Goal: Transaction & Acquisition: Book appointment/travel/reservation

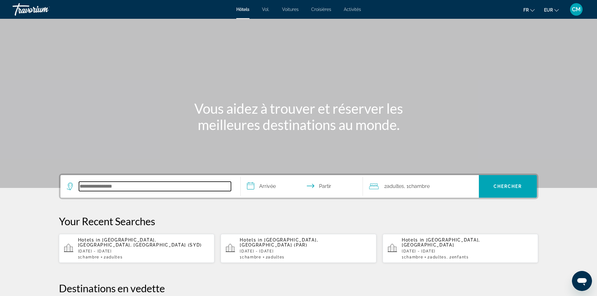
click at [100, 190] on input "Rechercher une destination hôtelière" at bounding box center [155, 186] width 152 height 9
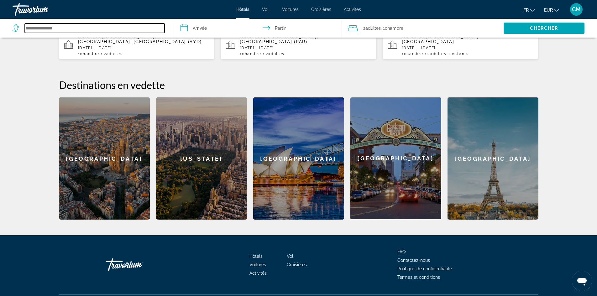
scroll to position [214, 0]
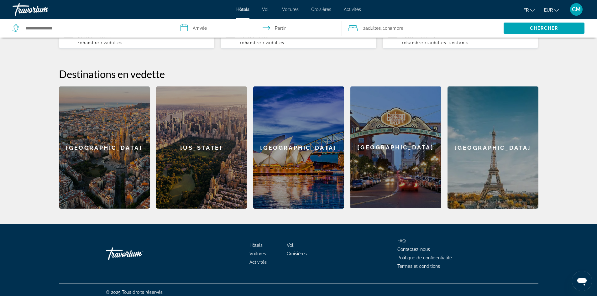
click at [108, 162] on div "[GEOGRAPHIC_DATA]" at bounding box center [104, 147] width 91 height 122
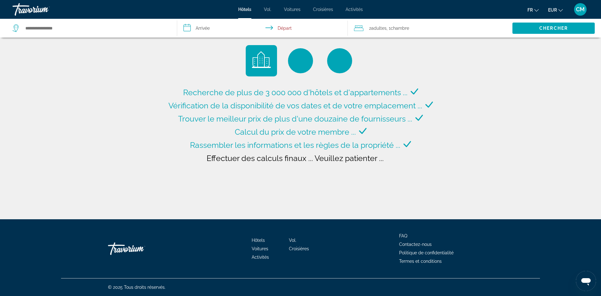
type input "**********"
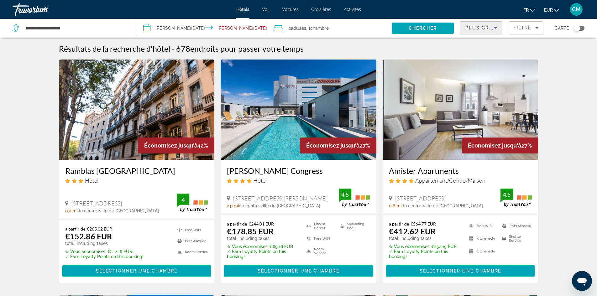
click at [474, 28] on span "Plus grandes économies" at bounding box center [502, 27] width 75 height 5
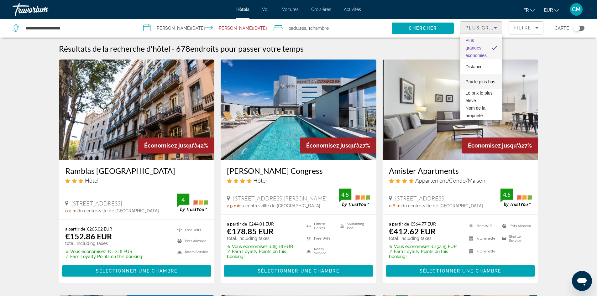
click at [470, 79] on font "Prix ​​le plus bas" at bounding box center [480, 81] width 30 height 5
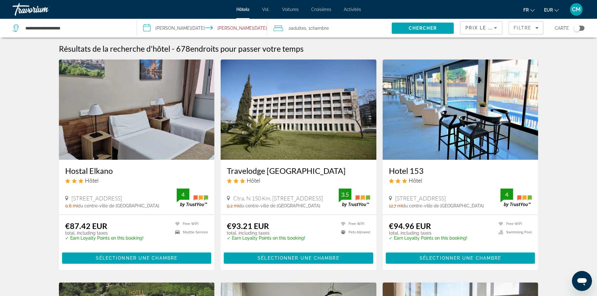
click at [171, 26] on input "**********" at bounding box center [203, 29] width 133 height 21
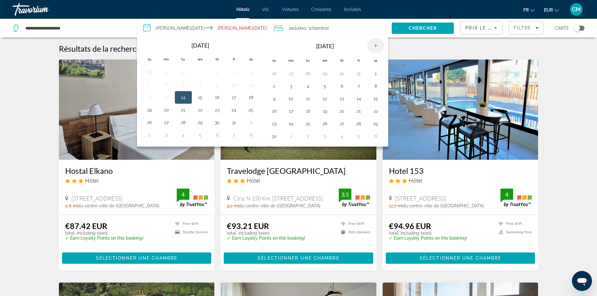
click at [373, 47] on th "Next month" at bounding box center [375, 46] width 17 height 14
click at [307, 111] on button "23" at bounding box center [308, 111] width 10 height 9
click at [357, 112] on button "26" at bounding box center [359, 111] width 10 height 9
type input "**********"
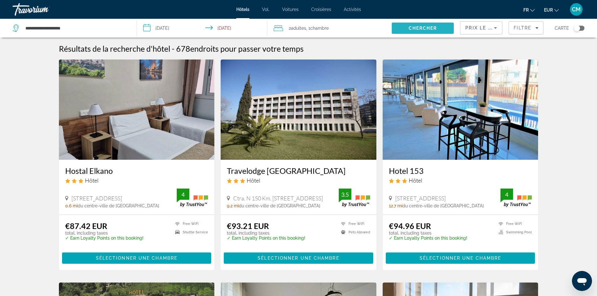
click at [432, 29] on span "Chercher" at bounding box center [422, 28] width 29 height 5
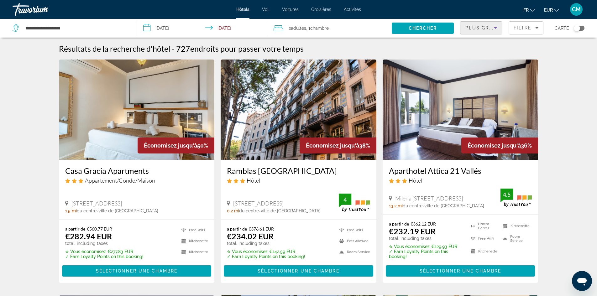
click at [479, 30] on span "Plus grandes économies" at bounding box center [502, 27] width 75 height 5
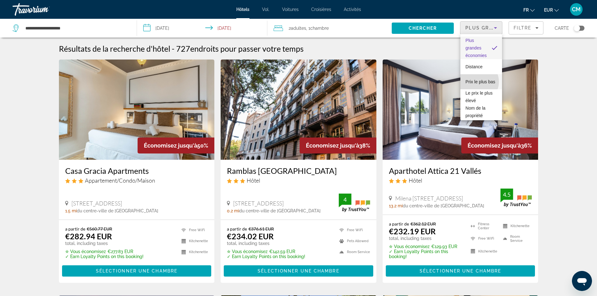
click at [477, 82] on span "Prix ​​le plus bas" at bounding box center [480, 82] width 30 height 8
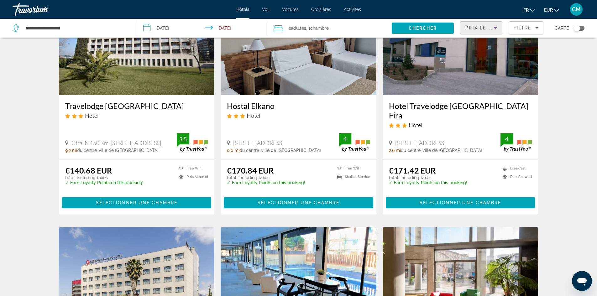
scroll to position [63, 0]
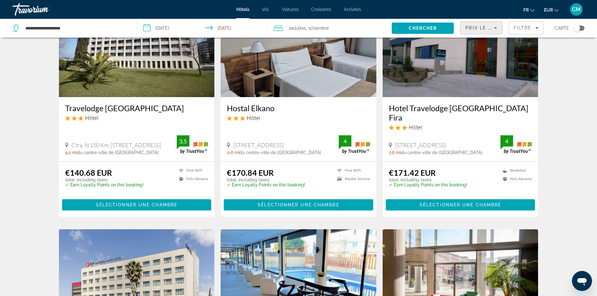
click at [138, 67] on img "Contenu principal" at bounding box center [137, 47] width 156 height 100
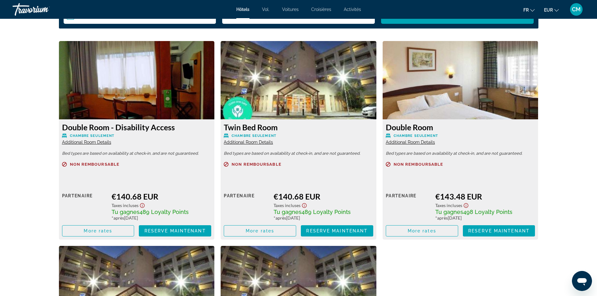
scroll to position [814, 0]
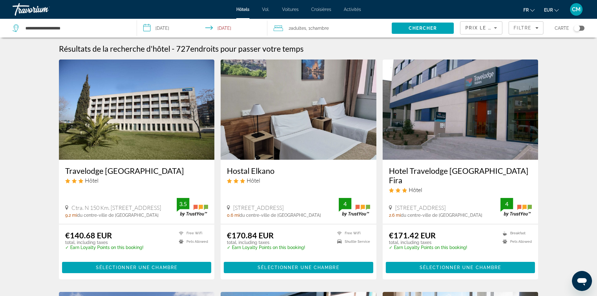
click at [325, 140] on img "Contenu principal" at bounding box center [299, 110] width 156 height 100
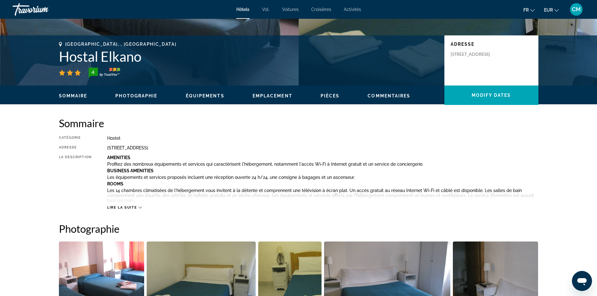
scroll to position [157, 0]
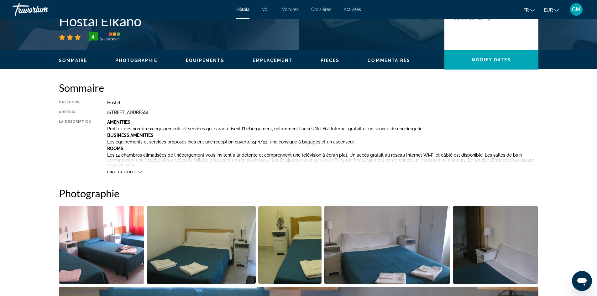
click at [140, 173] on icon "Contenu principal" at bounding box center [139, 172] width 3 height 2
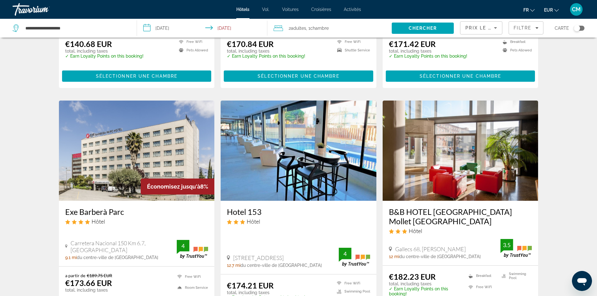
scroll to position [219, 0]
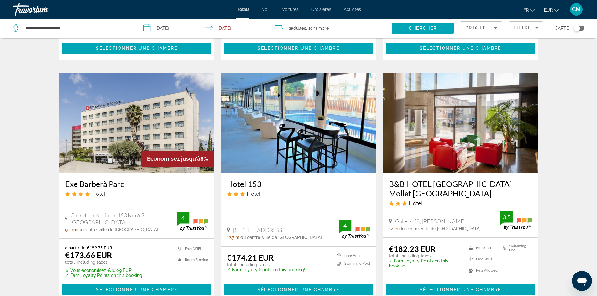
click at [341, 131] on img "Contenu principal" at bounding box center [299, 123] width 156 height 100
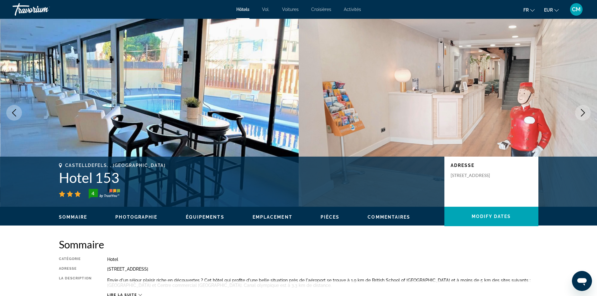
click at [187, 138] on img "Contenu principal" at bounding box center [149, 113] width 299 height 188
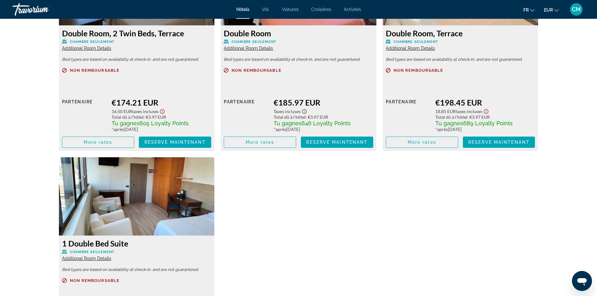
scroll to position [908, 0]
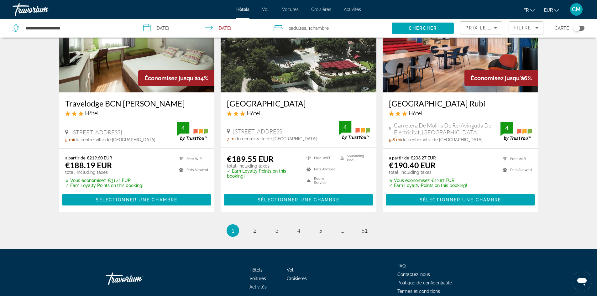
scroll to position [798, 0]
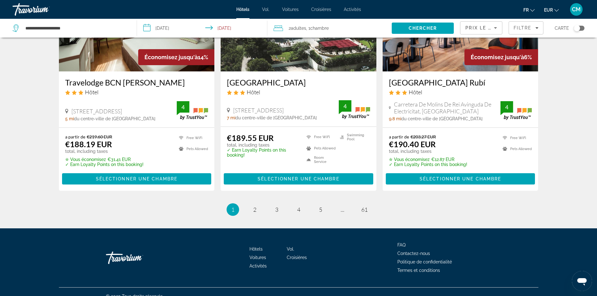
click at [290, 58] on img "Contenu principal" at bounding box center [299, 21] width 156 height 100
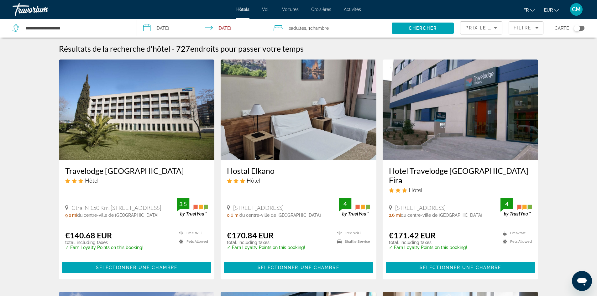
click at [493, 27] on icon "Sort by" at bounding box center [495, 28] width 8 height 8
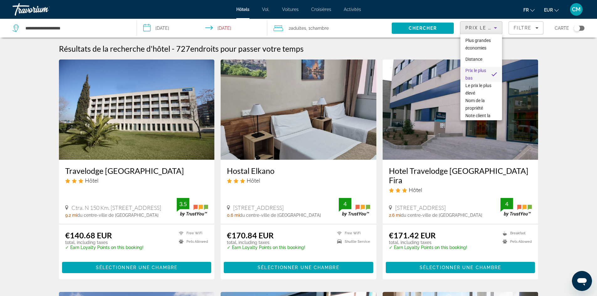
click at [517, 26] on div at bounding box center [298, 148] width 597 height 296
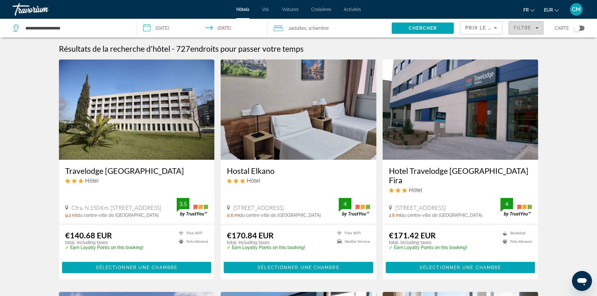
click at [523, 27] on span "Filtre" at bounding box center [522, 27] width 18 height 5
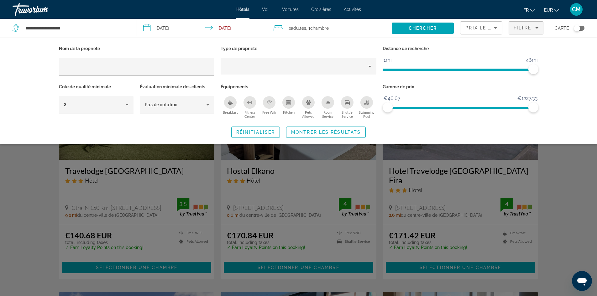
click at [232, 104] on icon "Breakfast" at bounding box center [230, 102] width 5 height 5
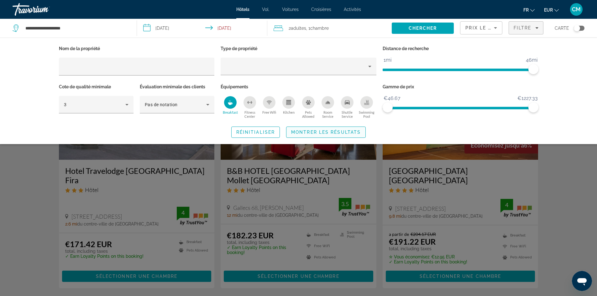
click at [320, 132] on span "Montrer les résultats" at bounding box center [326, 132] width 70 height 5
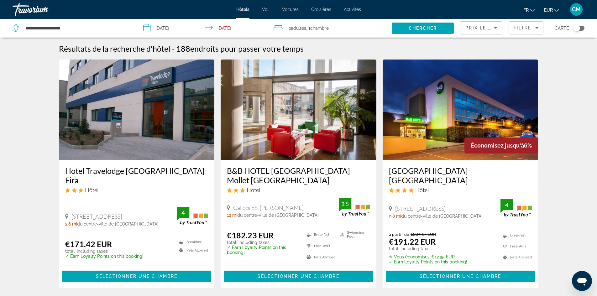
click at [160, 142] on img "Contenu principal" at bounding box center [137, 110] width 156 height 100
click at [517, 26] on span "Filtre" at bounding box center [522, 27] width 18 height 5
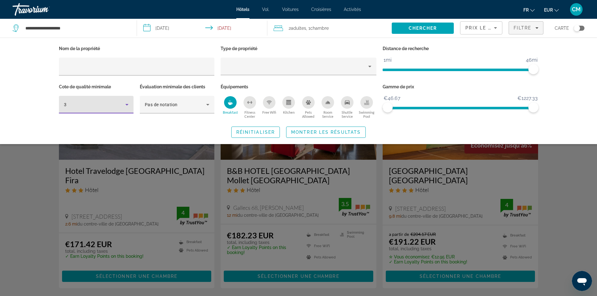
click at [126, 104] on icon "Hotel Filters" at bounding box center [126, 105] width 3 height 2
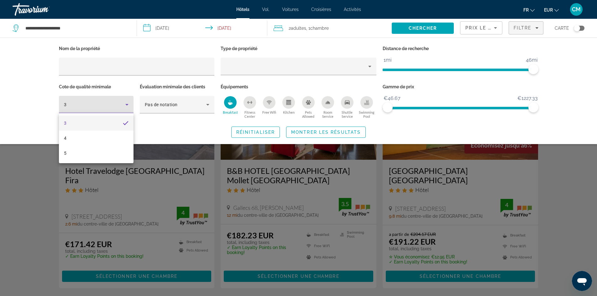
click at [39, 67] on div at bounding box center [298, 148] width 597 height 296
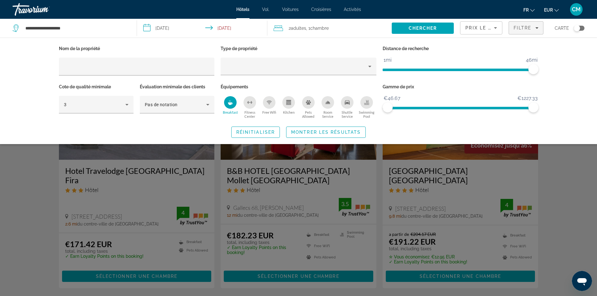
click at [325, 103] on icon "Room Service" at bounding box center [327, 102] width 5 height 5
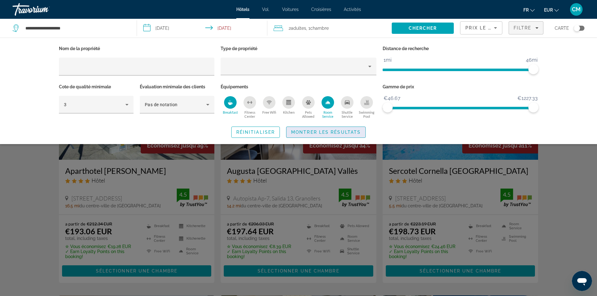
click at [328, 133] on span "Montrer les résultats" at bounding box center [326, 132] width 70 height 5
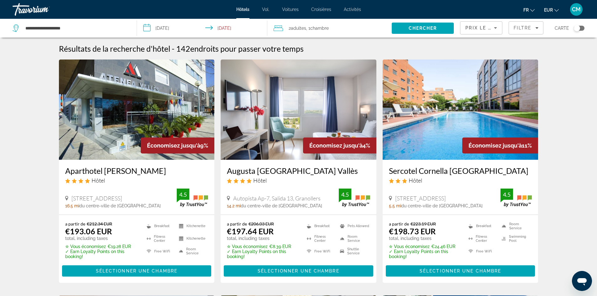
click at [185, 131] on img "Contenu principal" at bounding box center [137, 110] width 156 height 100
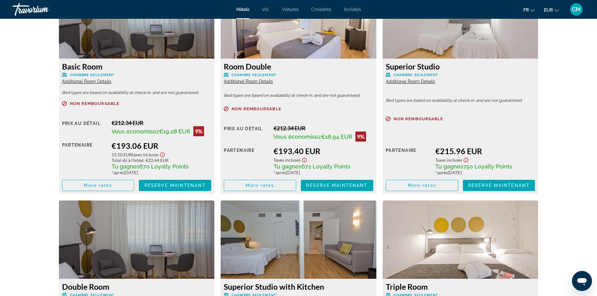
scroll to position [908, 0]
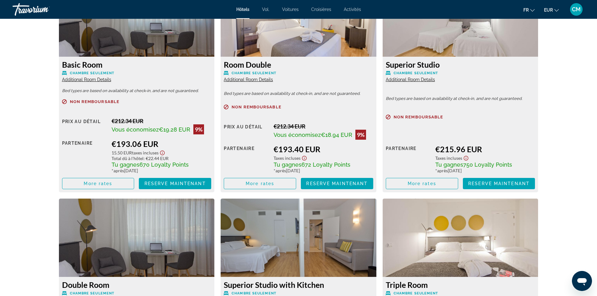
click at [91, 81] on span "Additional Room Details" at bounding box center [86, 79] width 49 height 5
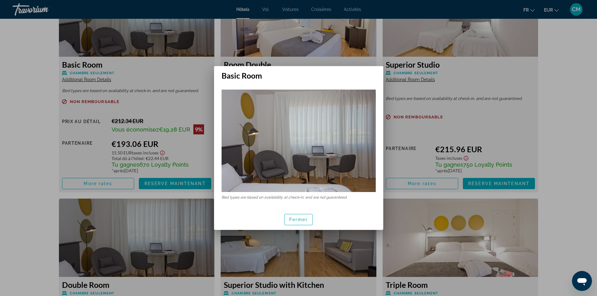
scroll to position [0, 0]
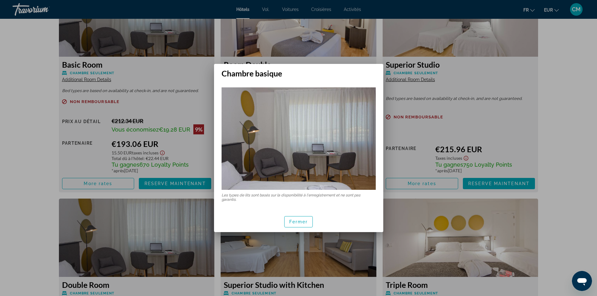
click at [28, 103] on div at bounding box center [298, 148] width 597 height 296
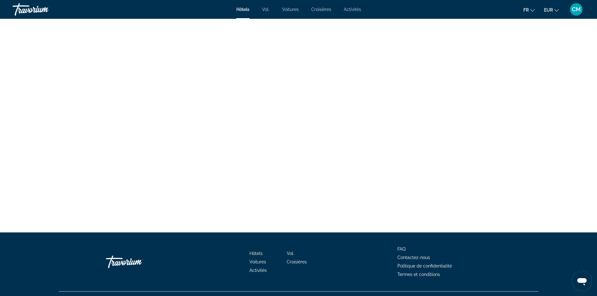
scroll to position [1845, 0]
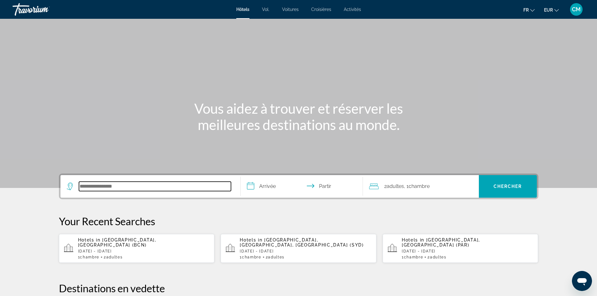
click at [114, 190] on input "Rechercher une destination hôtelière" at bounding box center [155, 186] width 152 height 9
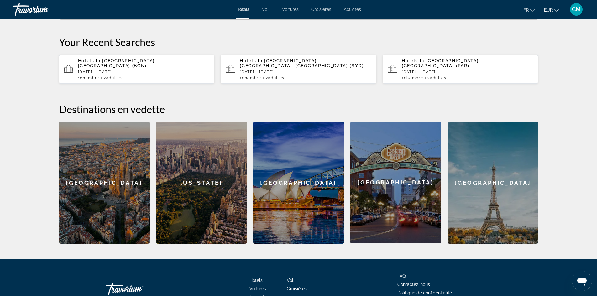
scroll to position [58, 0]
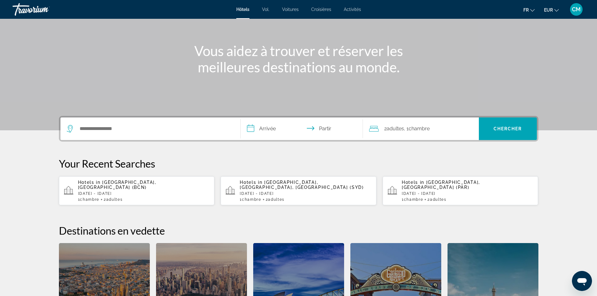
click at [261, 127] on input "**********" at bounding box center [303, 129] width 125 height 24
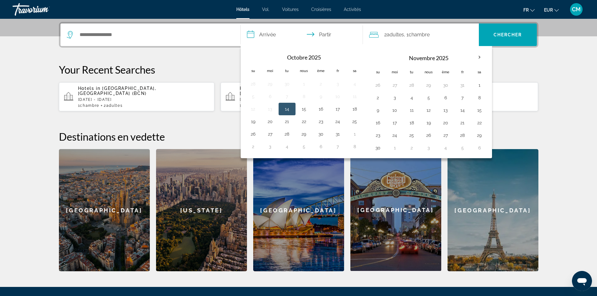
scroll to position [153, 0]
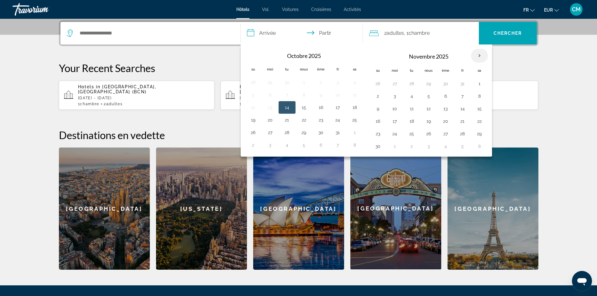
click at [481, 54] on th "Mois prochain" at bounding box center [479, 56] width 17 height 14
click at [479, 56] on th "Mois prochain" at bounding box center [479, 56] width 17 height 14
click at [524, 62] on p "Your Recent Searches" at bounding box center [298, 68] width 479 height 13
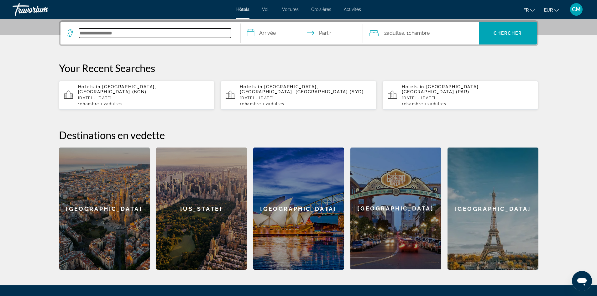
click at [126, 35] on input "Rechercher une destination hôtelière" at bounding box center [155, 33] width 152 height 9
type input "*"
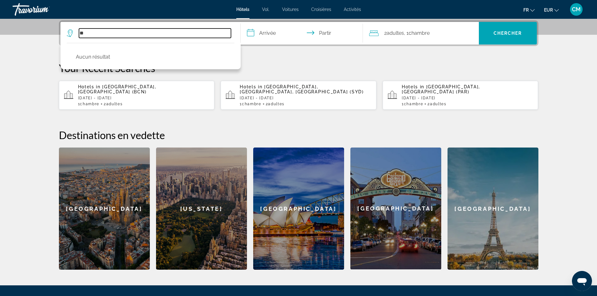
type input "*"
click at [103, 35] on input "***" at bounding box center [155, 33] width 152 height 9
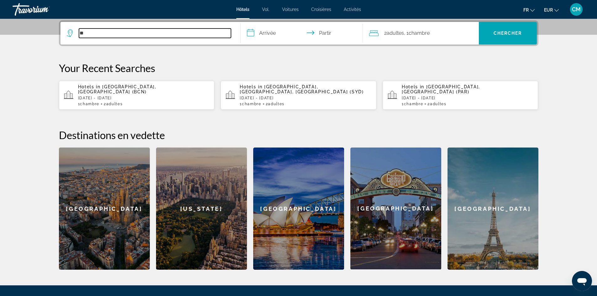
type input "*"
paste input "*******"
type input "*******"
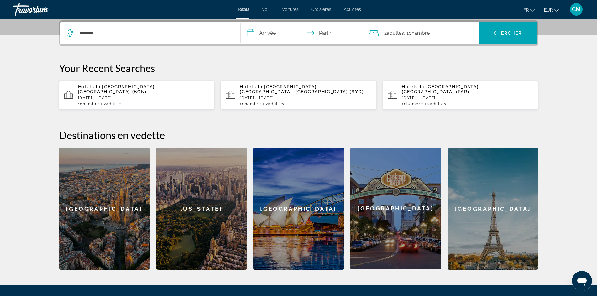
click at [196, 65] on p "Your Recent Searches" at bounding box center [298, 68] width 479 height 13
click at [268, 34] on input "**********" at bounding box center [303, 34] width 125 height 24
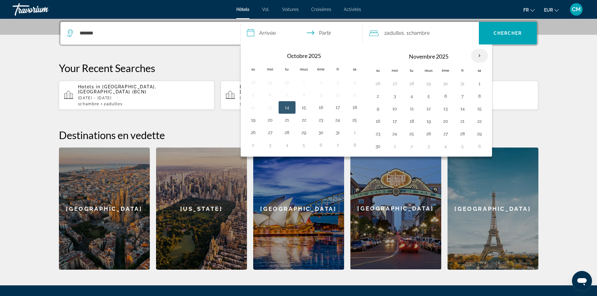
click at [476, 54] on th "Mois prochain" at bounding box center [479, 56] width 17 height 14
click at [480, 55] on th "Mois prochain" at bounding box center [479, 56] width 17 height 14
click at [519, 61] on div "**********" at bounding box center [298, 144] width 504 height 249
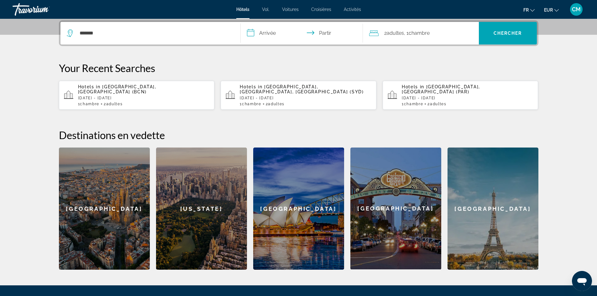
click at [276, 33] on input "**********" at bounding box center [303, 34] width 125 height 24
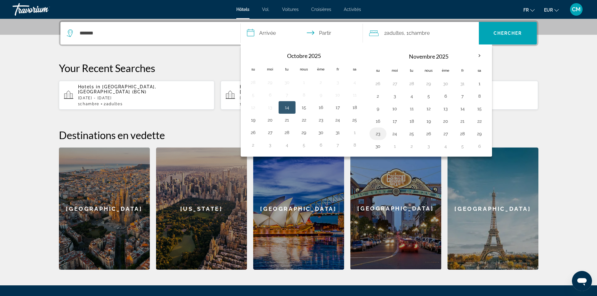
click at [379, 134] on button "23" at bounding box center [378, 133] width 10 height 9
click at [430, 136] on button "26" at bounding box center [429, 133] width 10 height 9
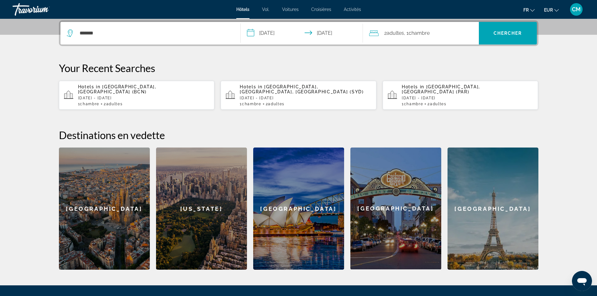
click at [264, 32] on input "**********" at bounding box center [303, 34] width 125 height 24
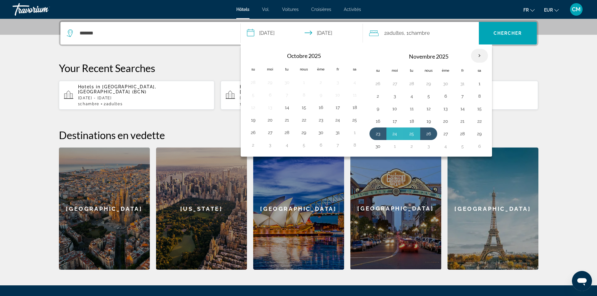
click at [479, 54] on th "Mois prochain" at bounding box center [479, 56] width 17 height 14
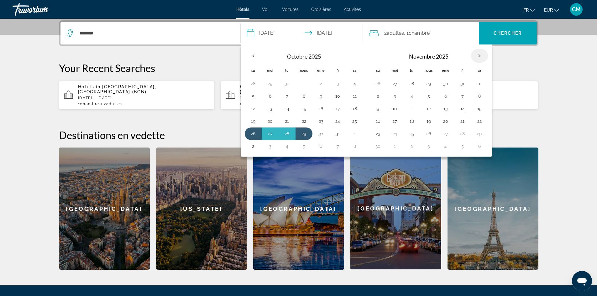
click at [479, 54] on th "Mois prochain" at bounding box center [479, 56] width 17 height 14
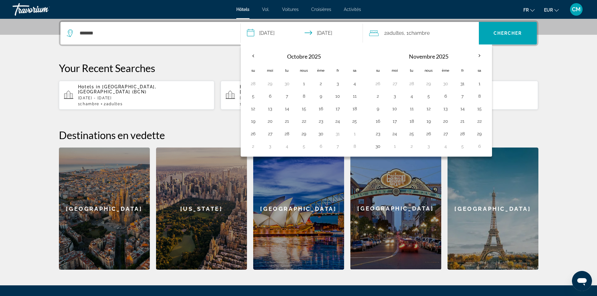
click at [532, 60] on div "**********" at bounding box center [298, 144] width 504 height 249
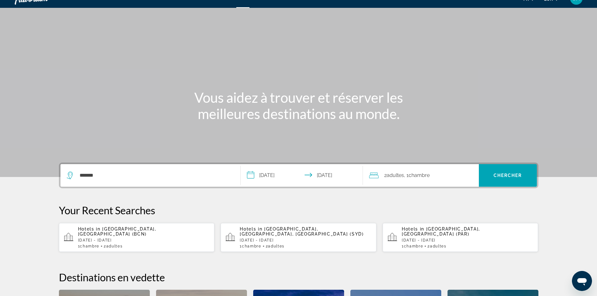
scroll to position [0, 0]
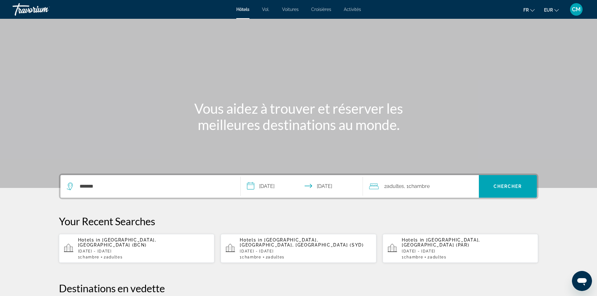
click at [274, 186] on input "**********" at bounding box center [303, 187] width 125 height 24
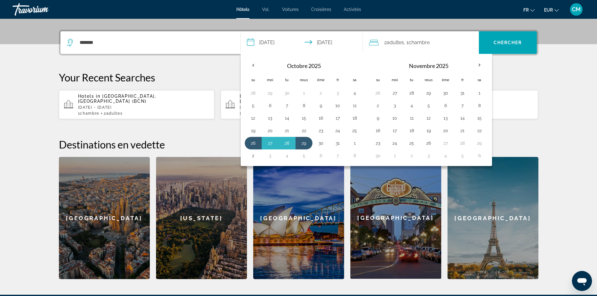
scroll to position [153, 0]
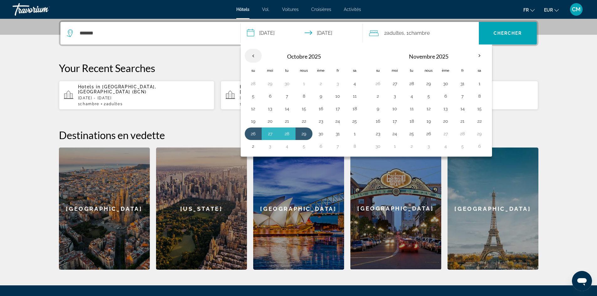
click at [254, 55] on th "Previous month" at bounding box center [253, 56] width 17 height 14
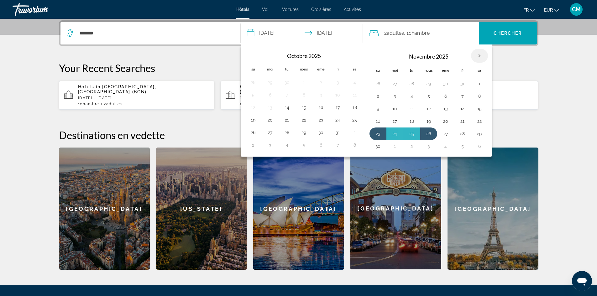
click at [476, 55] on th "Mois prochain" at bounding box center [479, 56] width 17 height 14
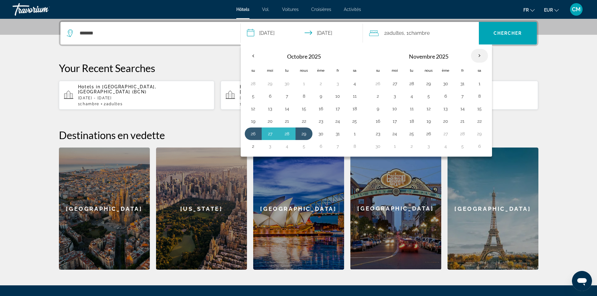
click at [477, 56] on th "Mois prochain" at bounding box center [479, 56] width 17 height 14
click at [283, 33] on input "**********" at bounding box center [303, 34] width 125 height 24
click at [319, 33] on input "**********" at bounding box center [303, 34] width 125 height 24
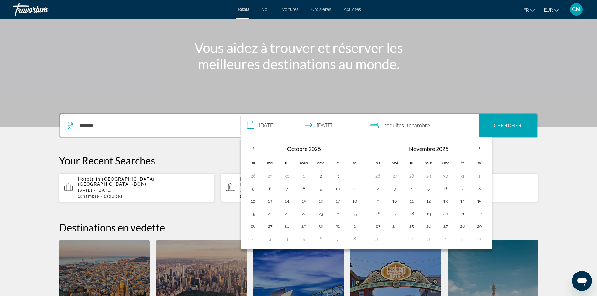
scroll to position [59, 0]
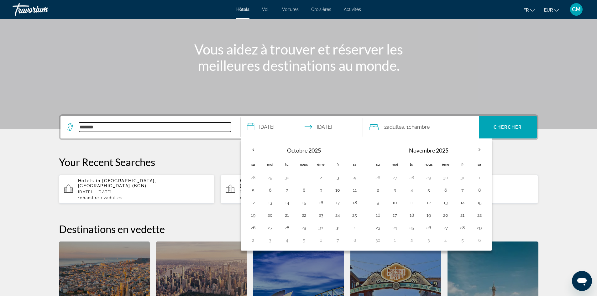
click at [159, 122] on input "*******" at bounding box center [155, 126] width 152 height 9
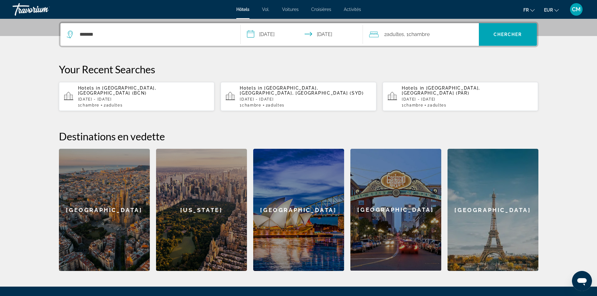
scroll to position [153, 0]
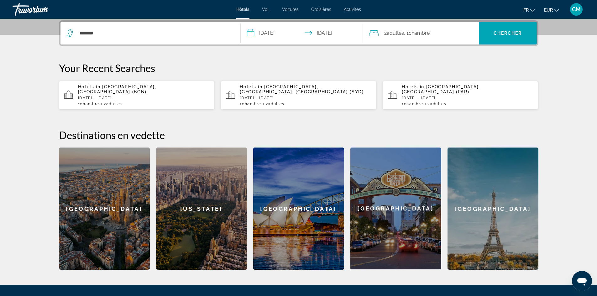
click at [270, 34] on input "**********" at bounding box center [303, 34] width 125 height 24
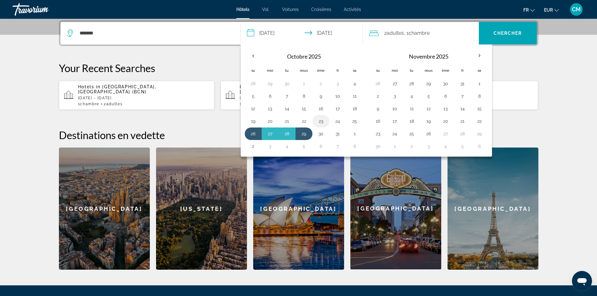
click at [320, 124] on button "23" at bounding box center [321, 121] width 10 height 9
click at [319, 134] on button "30" at bounding box center [321, 133] width 10 height 9
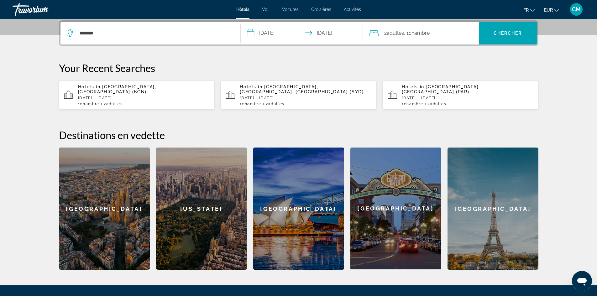
click at [277, 33] on input "**********" at bounding box center [303, 34] width 125 height 24
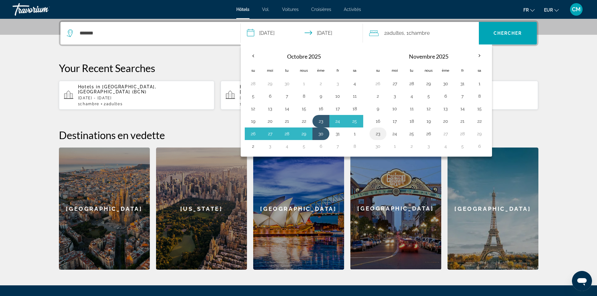
click at [380, 136] on button "23" at bounding box center [378, 133] width 10 height 9
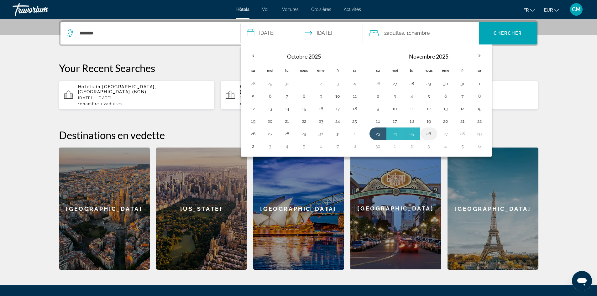
click at [424, 135] on button "26" at bounding box center [429, 133] width 10 height 9
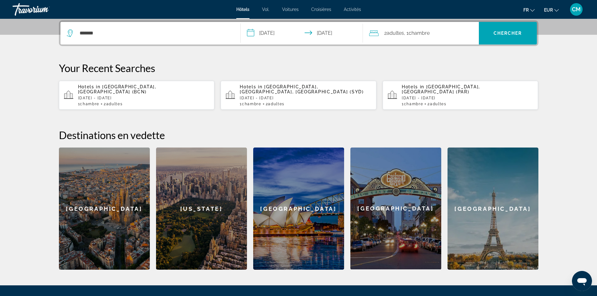
click at [277, 33] on input "**********" at bounding box center [303, 34] width 125 height 24
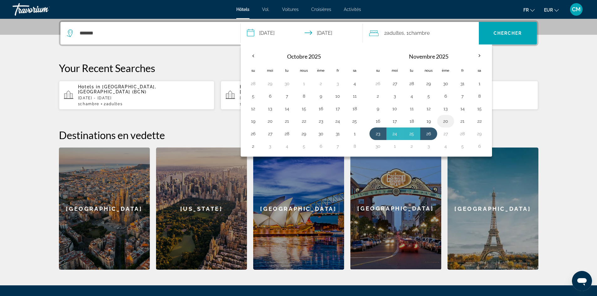
click at [445, 120] on button "20" at bounding box center [445, 121] width 10 height 9
click at [446, 133] on button "27" at bounding box center [445, 133] width 10 height 9
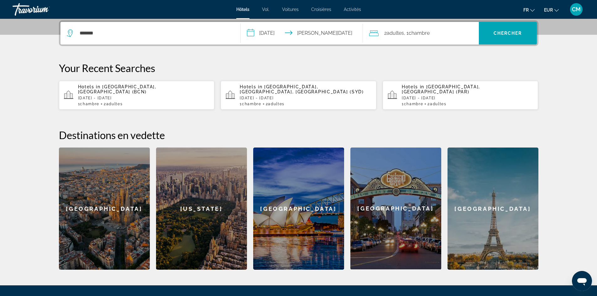
click at [337, 34] on input "**********" at bounding box center [303, 34] width 125 height 24
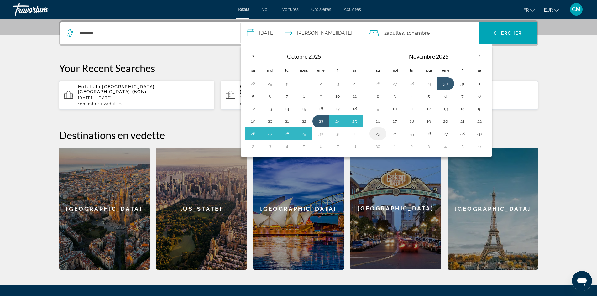
click at [379, 133] on button "23" at bounding box center [378, 133] width 10 height 9
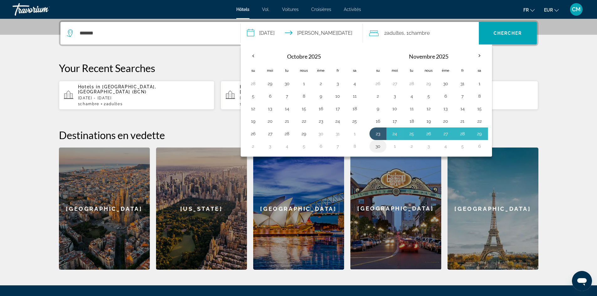
click at [377, 144] on button "30" at bounding box center [378, 146] width 10 height 9
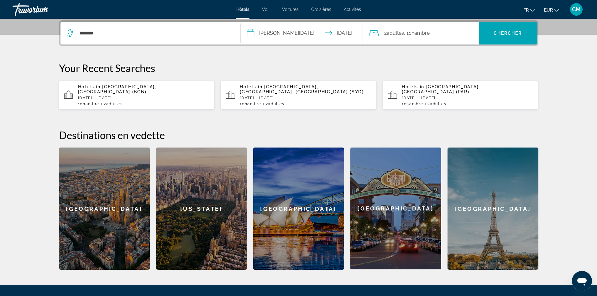
click at [255, 32] on input "**********" at bounding box center [303, 34] width 125 height 24
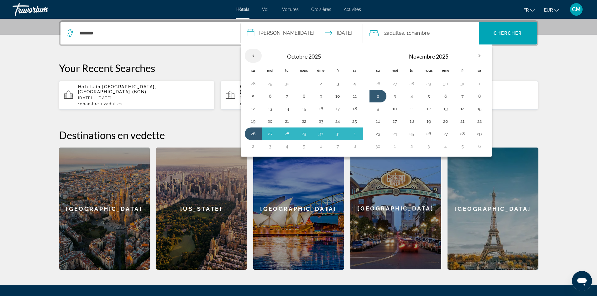
click at [252, 56] on th "Previous month" at bounding box center [253, 56] width 17 height 14
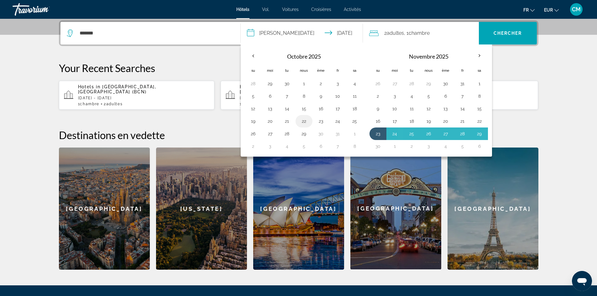
click at [304, 122] on button "22" at bounding box center [304, 121] width 10 height 9
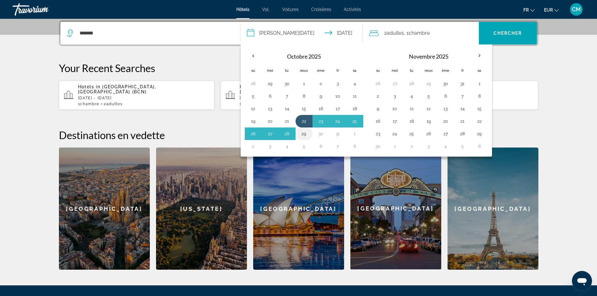
click at [305, 133] on button "29" at bounding box center [304, 133] width 10 height 9
type input "**********"
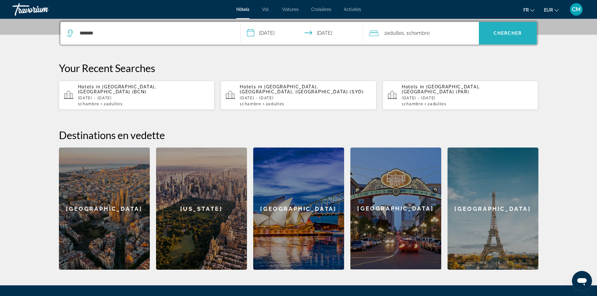
click at [499, 34] on font "Chercher" at bounding box center [507, 33] width 29 height 5
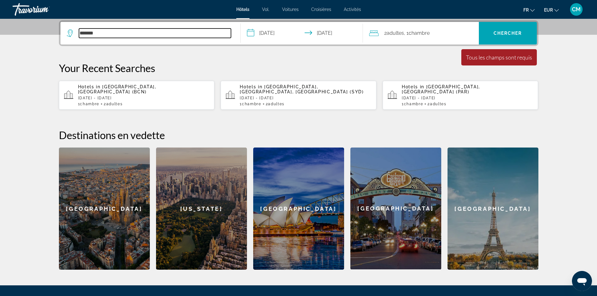
click at [123, 31] on input "*******" at bounding box center [155, 33] width 152 height 9
type input "*"
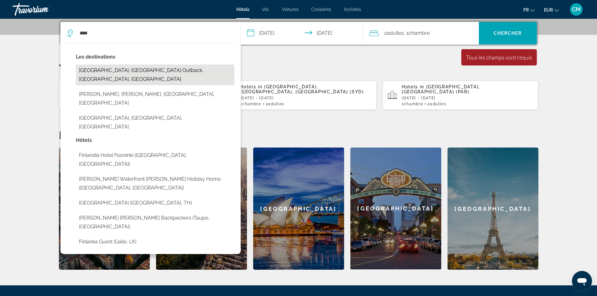
click at [120, 72] on button "Finley, New South Wales Outback, NSW, Australia" at bounding box center [155, 75] width 159 height 21
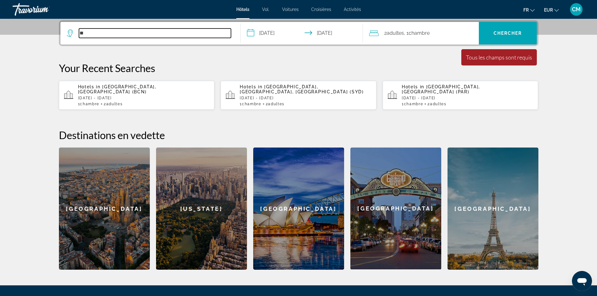
type input "*"
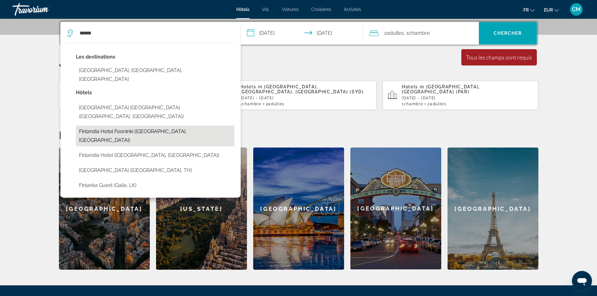
click at [170, 126] on button "Finlandia Hotel Fooninki ([GEOGRAPHIC_DATA], [GEOGRAPHIC_DATA])" at bounding box center [155, 136] width 159 height 21
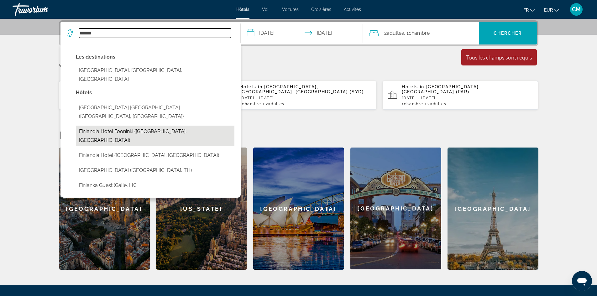
type input "**********"
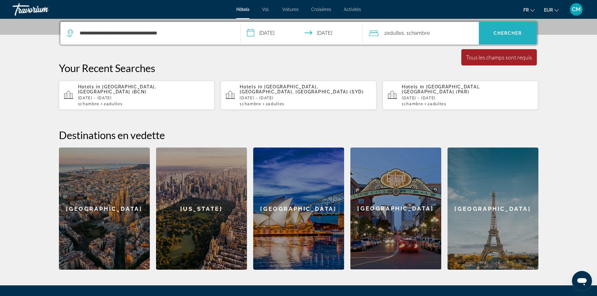
click at [499, 34] on font "Chercher" at bounding box center [507, 33] width 29 height 5
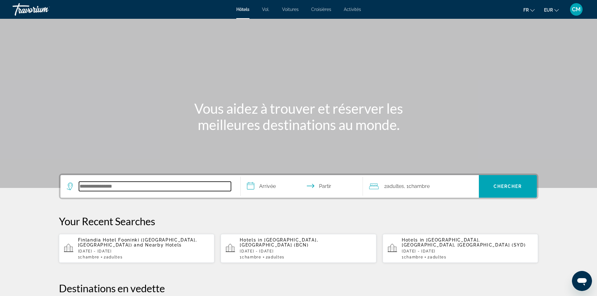
click at [111, 184] on input "Rechercher une destination hôtelière" at bounding box center [155, 186] width 152 height 9
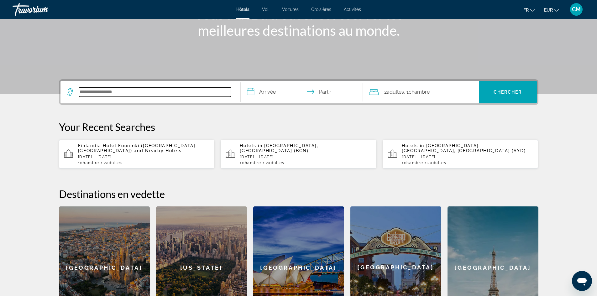
scroll to position [153, 0]
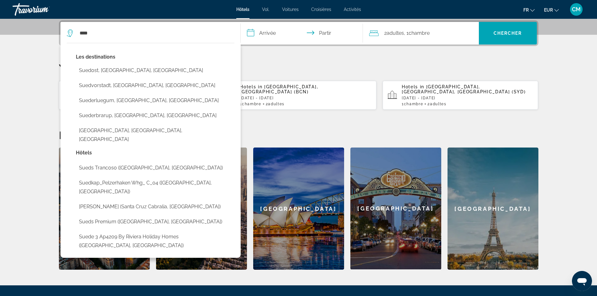
click at [525, 9] on font "fr" at bounding box center [525, 10] width 5 height 5
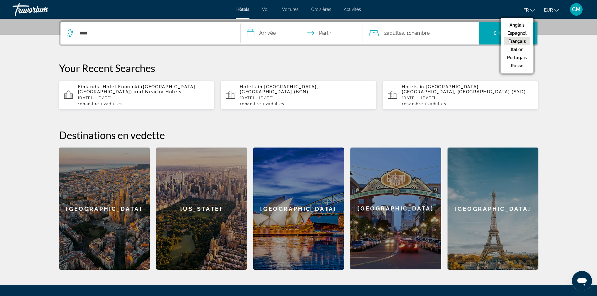
click at [523, 42] on font "Français" at bounding box center [517, 41] width 18 height 5
click at [555, 11] on icon "Changer de devise" at bounding box center [556, 10] width 4 height 4
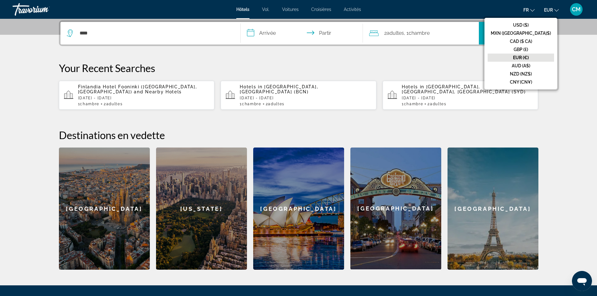
click at [582, 75] on section "**********" at bounding box center [298, 58] width 597 height 423
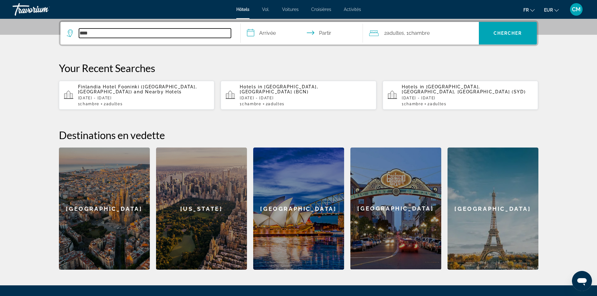
click at [98, 30] on input "****" at bounding box center [155, 33] width 152 height 9
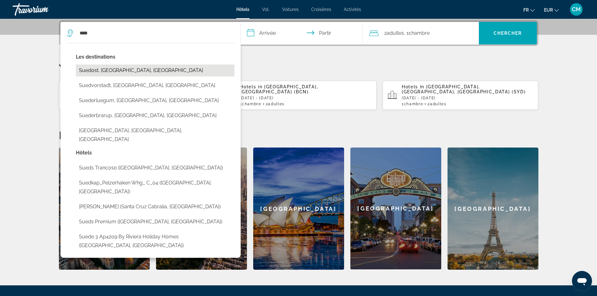
click at [109, 74] on button "Suedost, [GEOGRAPHIC_DATA], [GEOGRAPHIC_DATA]" at bounding box center [155, 71] width 159 height 12
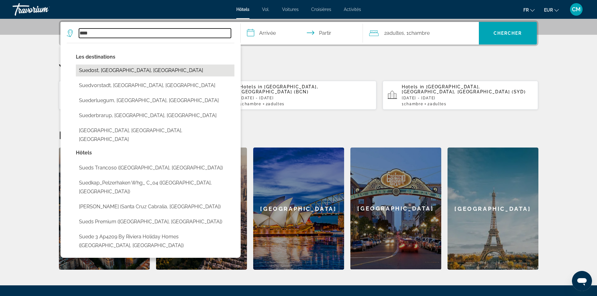
type input "**********"
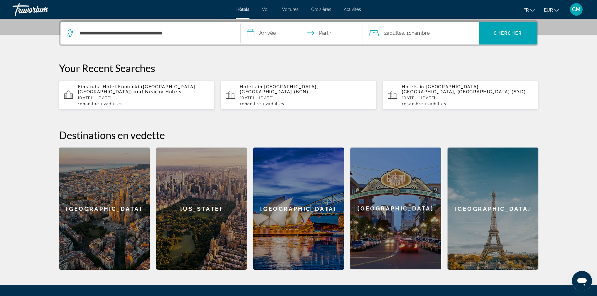
click at [269, 29] on input "**********" at bounding box center [303, 34] width 125 height 24
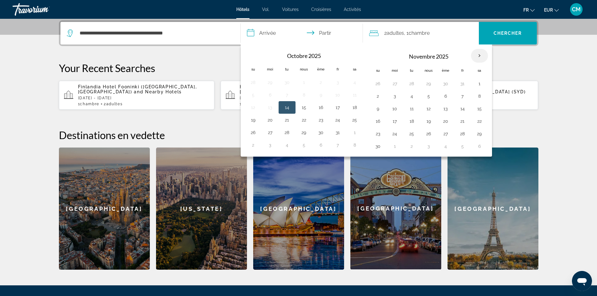
click at [480, 56] on th "Mois prochain" at bounding box center [479, 56] width 17 height 14
click at [444, 122] on button "20" at bounding box center [445, 121] width 10 height 9
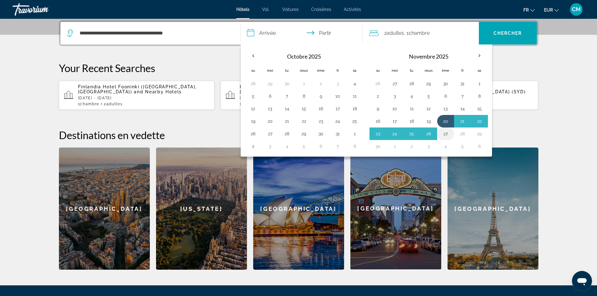
click at [446, 134] on button "27" at bounding box center [445, 133] width 10 height 9
type input "**********"
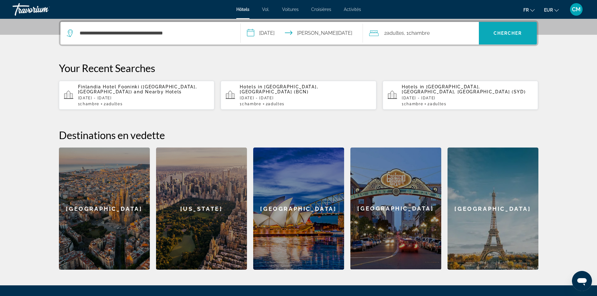
click at [508, 32] on font "Chercher" at bounding box center [507, 33] width 29 height 5
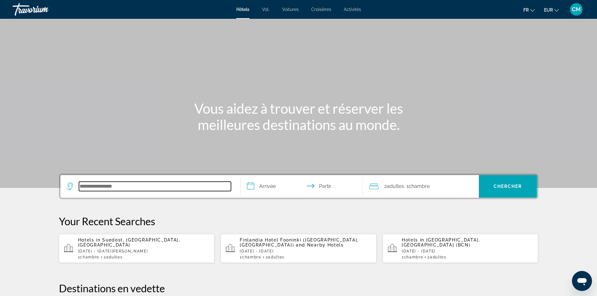
click at [106, 183] on input "Rechercher une destination hôtelière" at bounding box center [155, 186] width 152 height 9
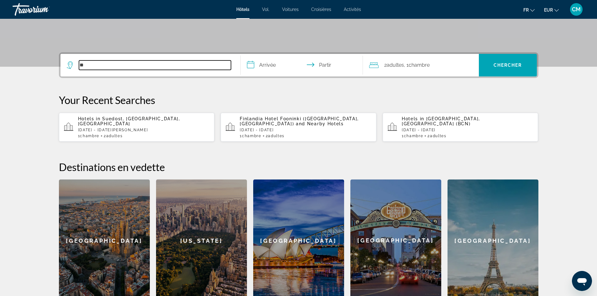
scroll to position [122, 0]
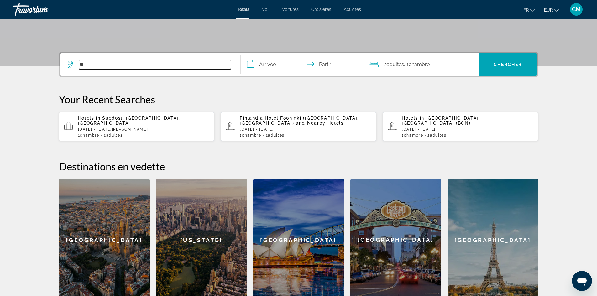
type input "**"
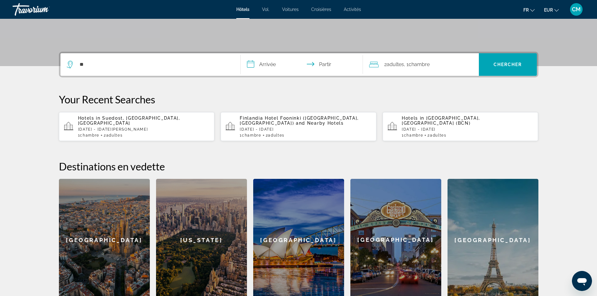
click at [483, 244] on div "[GEOGRAPHIC_DATA]" at bounding box center [492, 240] width 91 height 122
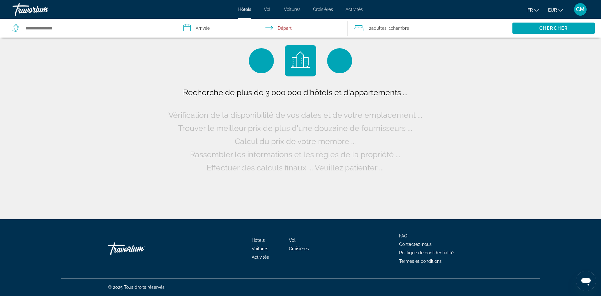
click at [202, 28] on input "**********" at bounding box center [264, 29] width 174 height 21
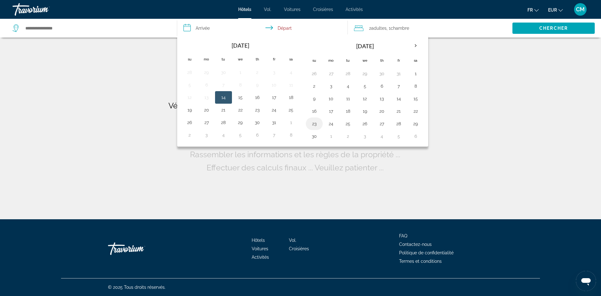
click at [315, 124] on button "23" at bounding box center [314, 123] width 10 height 9
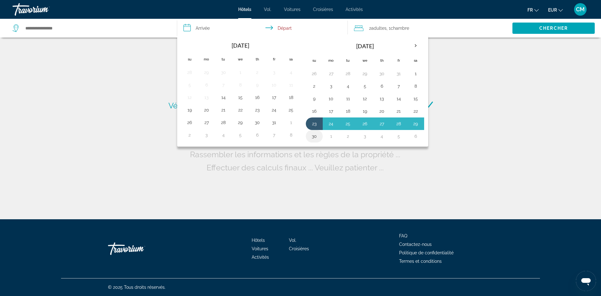
click at [314, 135] on button "30" at bounding box center [314, 136] width 10 height 9
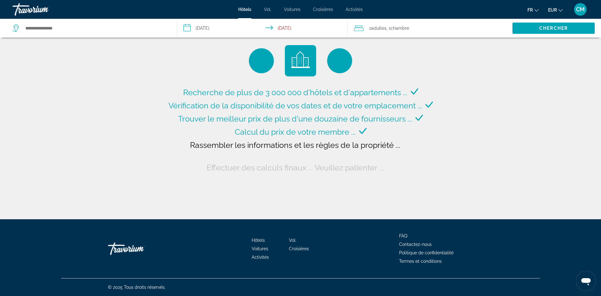
click at [214, 29] on input "**********" at bounding box center [264, 29] width 174 height 21
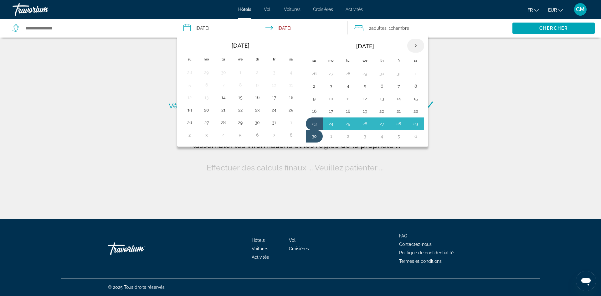
click at [417, 47] on th "Next month" at bounding box center [416, 46] width 17 height 14
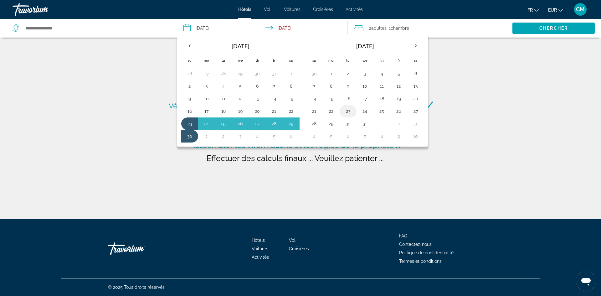
click at [348, 112] on button "23" at bounding box center [348, 111] width 10 height 9
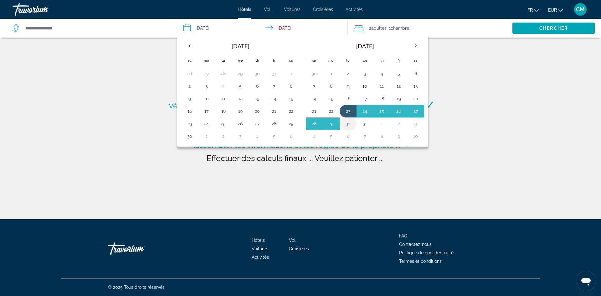
click at [348, 124] on button "30" at bounding box center [348, 123] width 10 height 9
type input "**********"
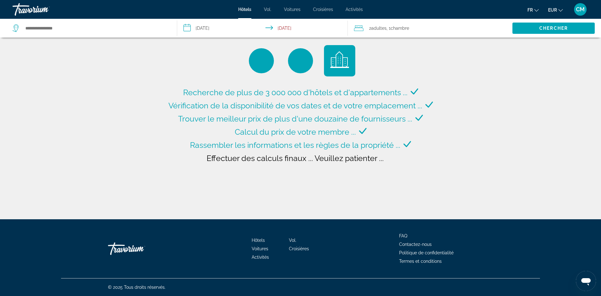
type input "**********"
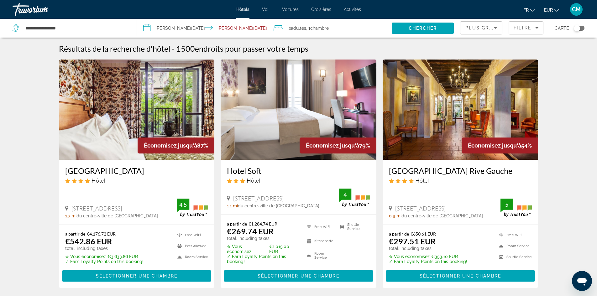
click at [158, 29] on input "**********" at bounding box center [203, 29] width 133 height 21
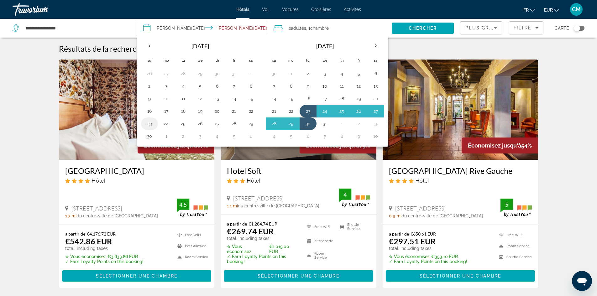
click at [151, 123] on button "23" at bounding box center [149, 123] width 10 height 9
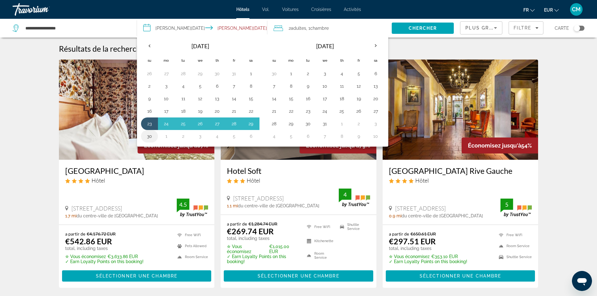
click at [151, 137] on button "30" at bounding box center [149, 136] width 10 height 9
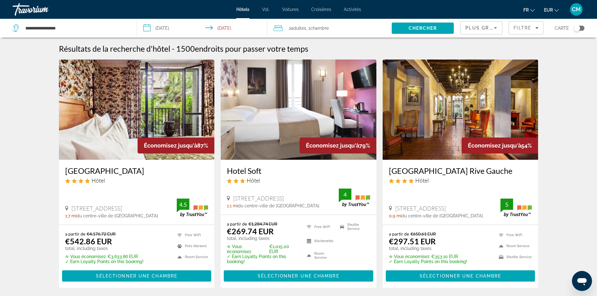
click at [166, 27] on input "**********" at bounding box center [203, 29] width 133 height 21
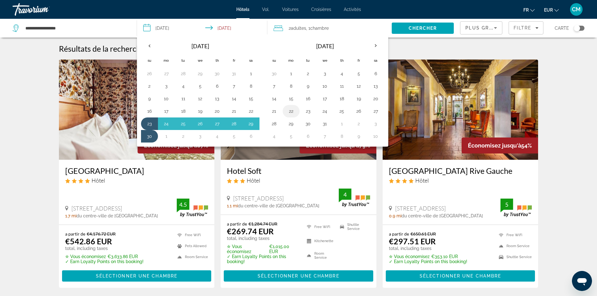
click at [294, 112] on button "22" at bounding box center [291, 111] width 10 height 9
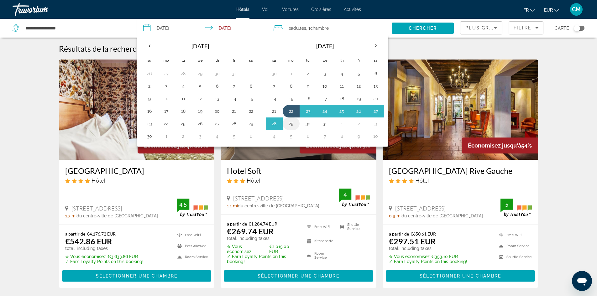
click at [291, 123] on button "29" at bounding box center [291, 123] width 10 height 9
type input "**********"
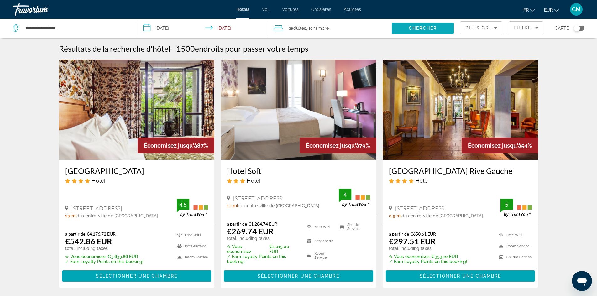
click at [422, 29] on span "Chercher" at bounding box center [422, 28] width 29 height 5
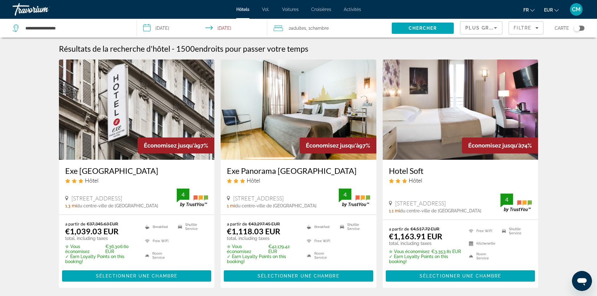
click at [480, 28] on span "Plus grandes économies" at bounding box center [502, 27] width 75 height 5
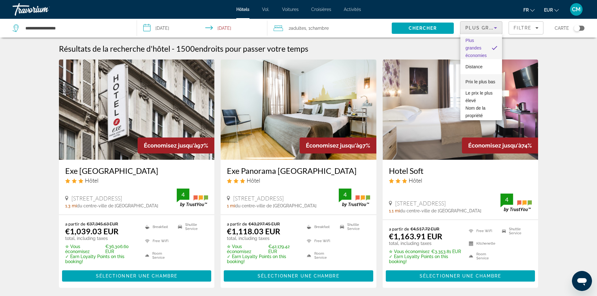
click at [476, 80] on font "Prix ​​le plus bas" at bounding box center [480, 81] width 30 height 5
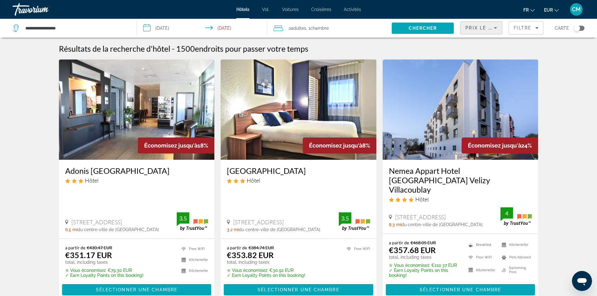
click at [149, 93] on img "Contenu principal" at bounding box center [137, 110] width 156 height 100
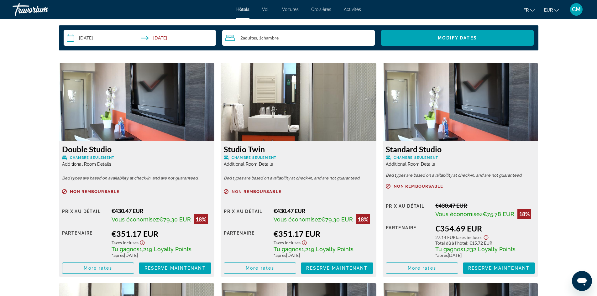
scroll to position [815, 0]
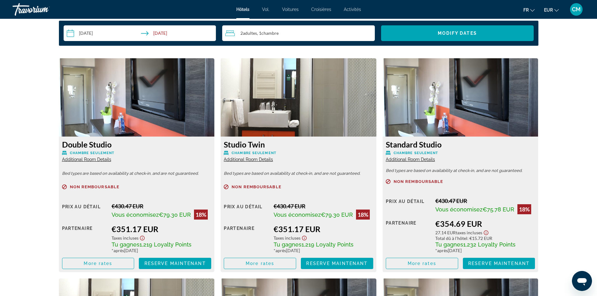
click at [171, 122] on img "Contenu principal" at bounding box center [137, 97] width 156 height 78
click at [99, 148] on h3 "Double Studio" at bounding box center [136, 144] width 149 height 9
click at [130, 112] on img "Contenu principal" at bounding box center [137, 97] width 156 height 78
click at [137, 119] on img "Contenu principal" at bounding box center [137, 97] width 156 height 78
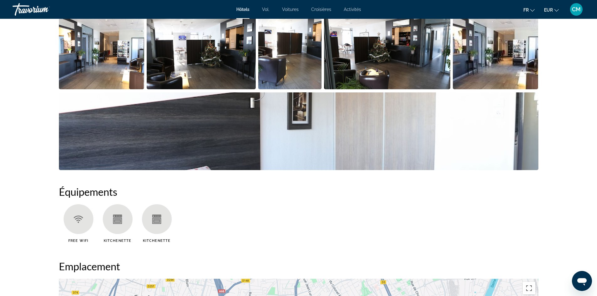
scroll to position [220, 0]
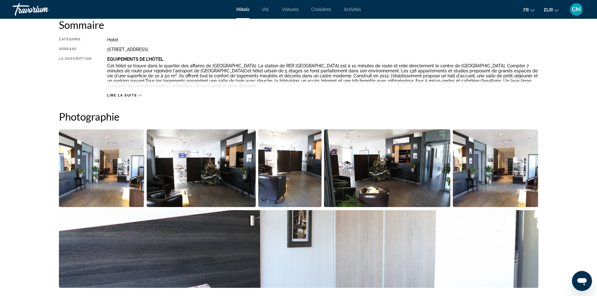
click at [108, 166] on img "Open full-screen image slider" at bounding box center [102, 168] width 86 height 78
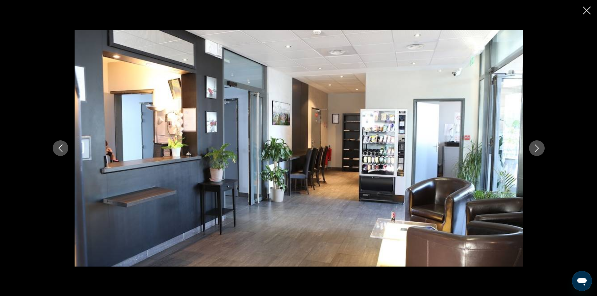
click at [535, 153] on button "Next image" at bounding box center [537, 148] width 16 height 16
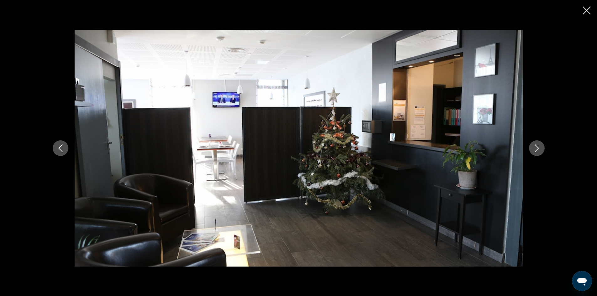
click at [535, 153] on button "Next image" at bounding box center [537, 148] width 16 height 16
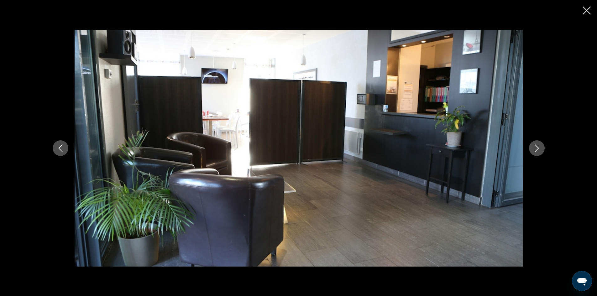
click at [535, 153] on button "Next image" at bounding box center [537, 148] width 16 height 16
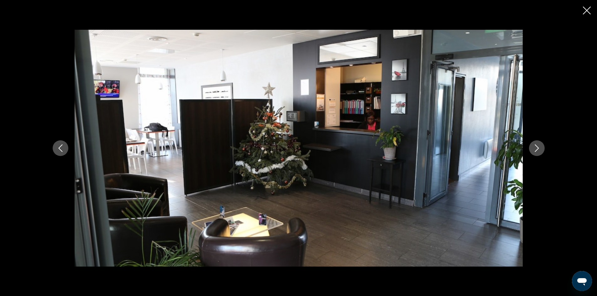
click at [535, 153] on button "Next image" at bounding box center [537, 148] width 16 height 16
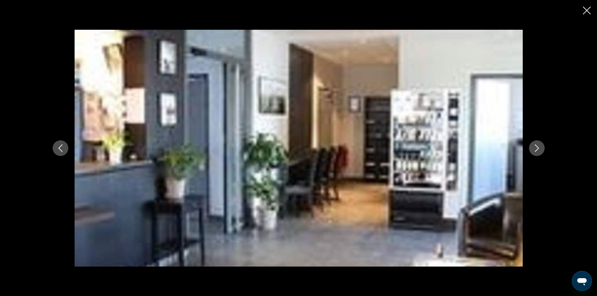
click at [588, 10] on icon "Close slideshow" at bounding box center [587, 11] width 8 height 8
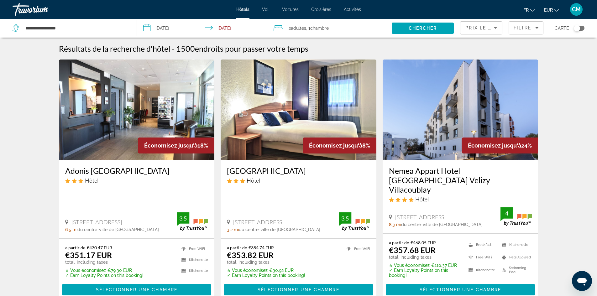
click at [304, 140] on div "Économisez jusqu'à 8%" at bounding box center [340, 146] width 74 height 16
click at [297, 127] on img "Contenu principal" at bounding box center [299, 110] width 156 height 100
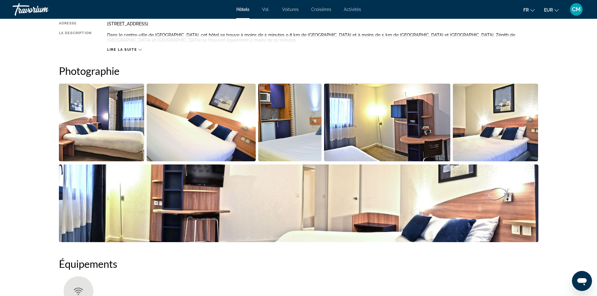
scroll to position [251, 0]
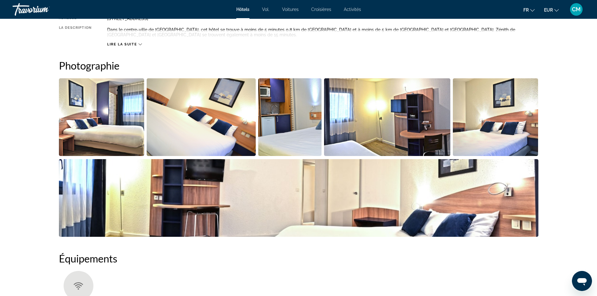
click at [93, 136] on img "Open full-screen image slider" at bounding box center [102, 117] width 86 height 78
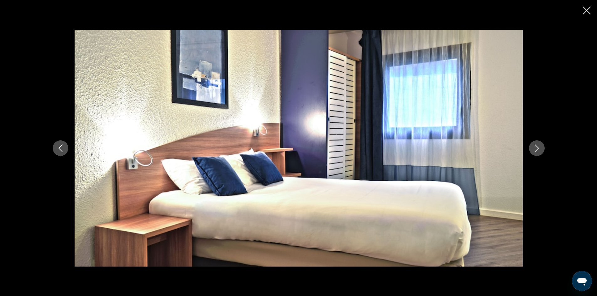
click at [539, 148] on icon "Next image" at bounding box center [537, 148] width 8 height 8
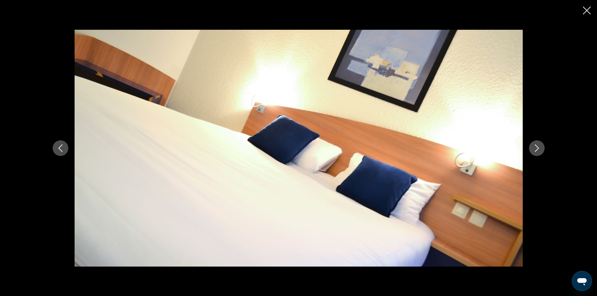
click at [539, 148] on icon "Next image" at bounding box center [537, 148] width 8 height 8
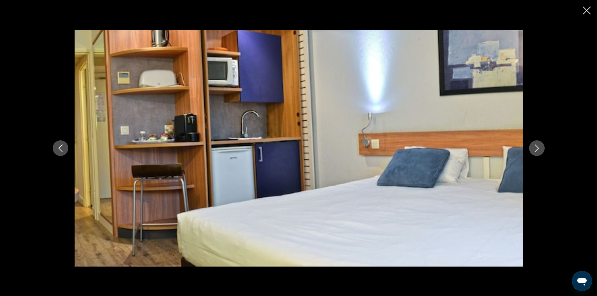
click at [539, 148] on icon "Next image" at bounding box center [537, 148] width 8 height 8
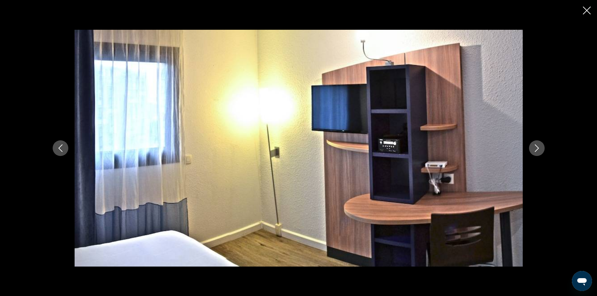
click at [539, 148] on icon "Next image" at bounding box center [537, 148] width 8 height 8
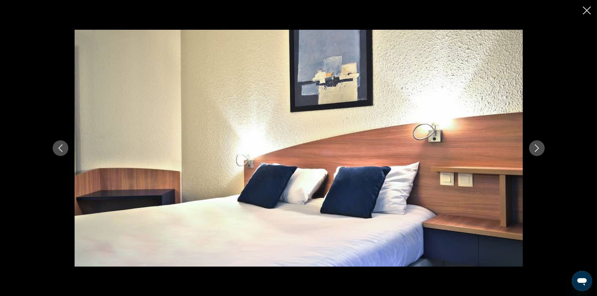
click at [539, 148] on icon "Next image" at bounding box center [537, 148] width 8 height 8
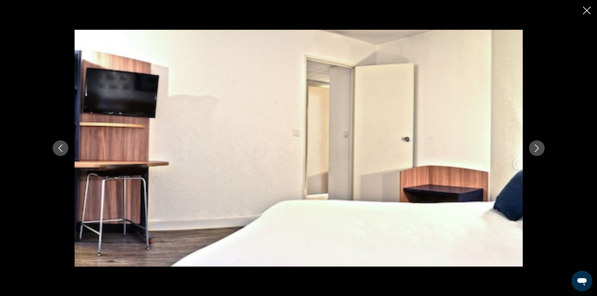
click at [539, 148] on icon "Next image" at bounding box center [537, 148] width 8 height 8
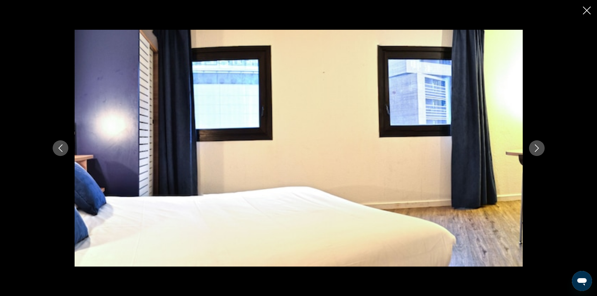
click at [539, 148] on icon "Next image" at bounding box center [537, 148] width 8 height 8
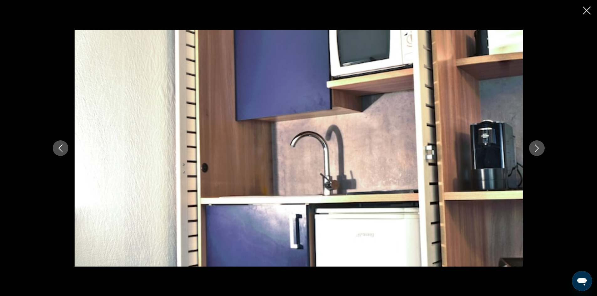
click at [539, 148] on icon "Next image" at bounding box center [537, 148] width 8 height 8
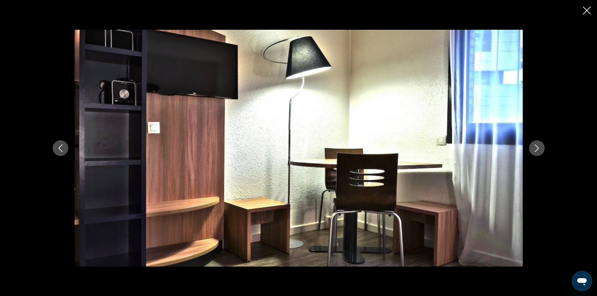
click at [539, 148] on icon "Next image" at bounding box center [537, 148] width 8 height 8
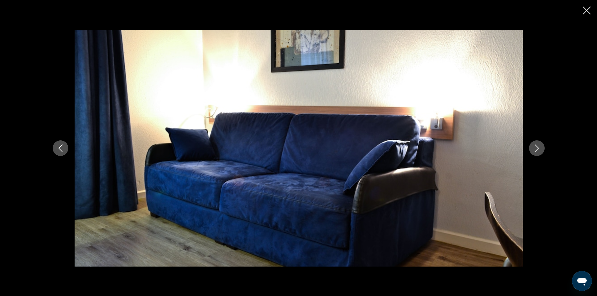
click at [539, 148] on icon "Next image" at bounding box center [537, 148] width 8 height 8
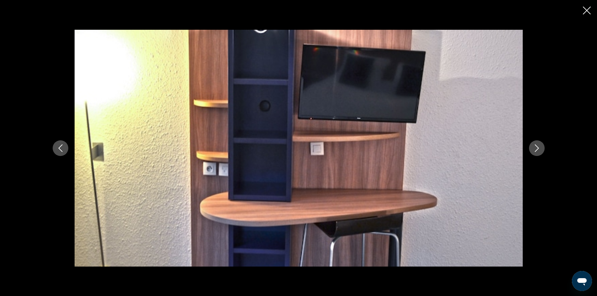
click at [539, 148] on icon "Next image" at bounding box center [537, 148] width 8 height 8
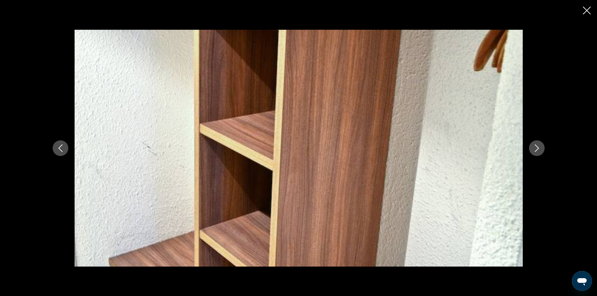
click at [539, 148] on icon "Next image" at bounding box center [537, 148] width 8 height 8
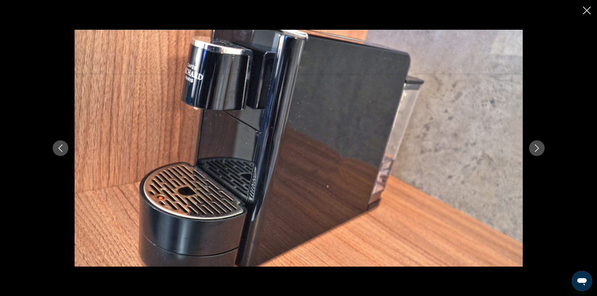
click at [539, 148] on icon "Next image" at bounding box center [537, 148] width 8 height 8
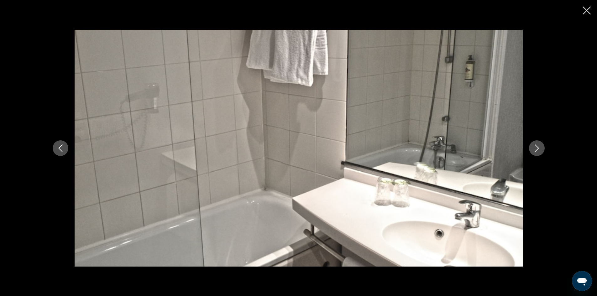
click at [539, 148] on icon "Next image" at bounding box center [537, 148] width 8 height 8
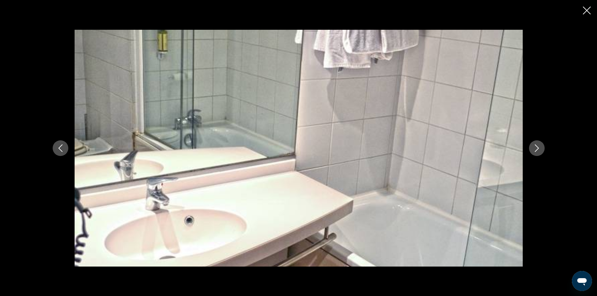
click at [539, 148] on icon "Next image" at bounding box center [537, 148] width 8 height 8
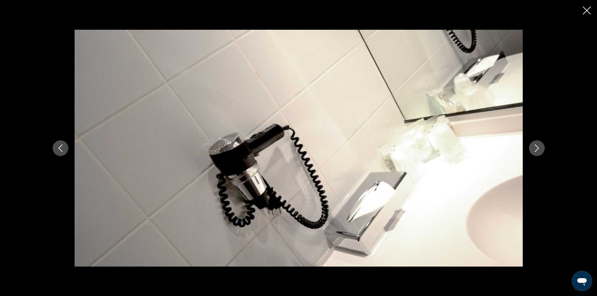
click at [539, 148] on icon "Next image" at bounding box center [537, 148] width 8 height 8
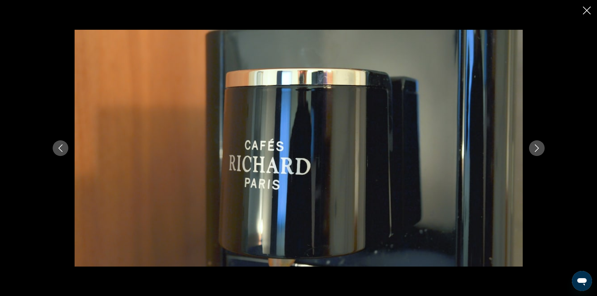
click at [539, 148] on icon "Next image" at bounding box center [537, 148] width 8 height 8
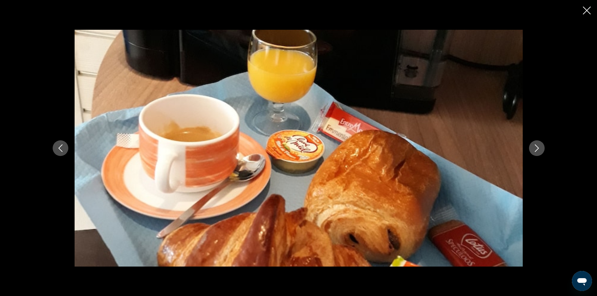
click at [539, 148] on icon "Next image" at bounding box center [537, 148] width 8 height 8
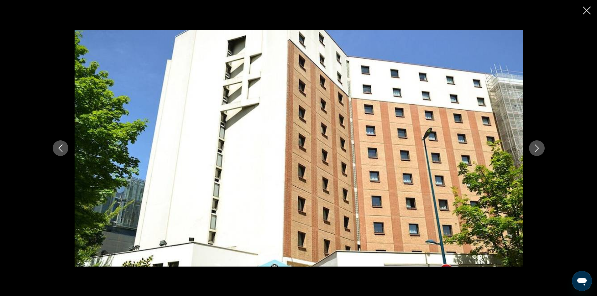
click at [539, 148] on icon "Next image" at bounding box center [537, 148] width 8 height 8
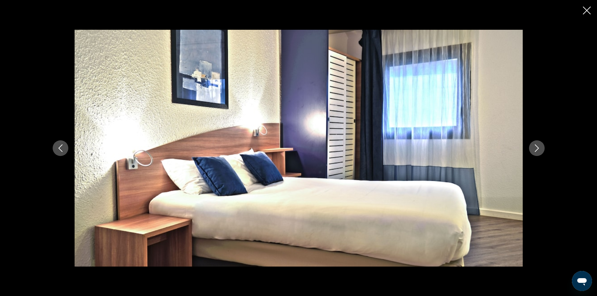
click at [539, 148] on icon "Next image" at bounding box center [537, 148] width 8 height 8
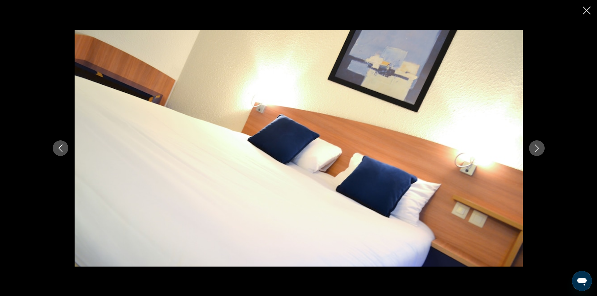
click at [587, 12] on icon "Close slideshow" at bounding box center [587, 11] width 8 height 8
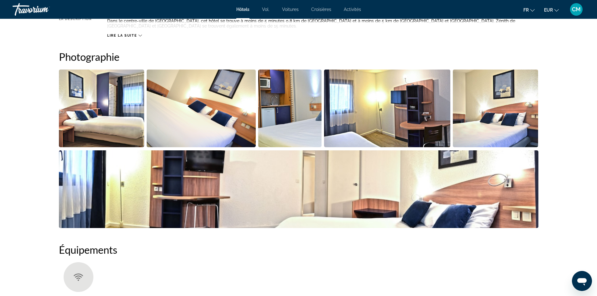
scroll to position [188, 0]
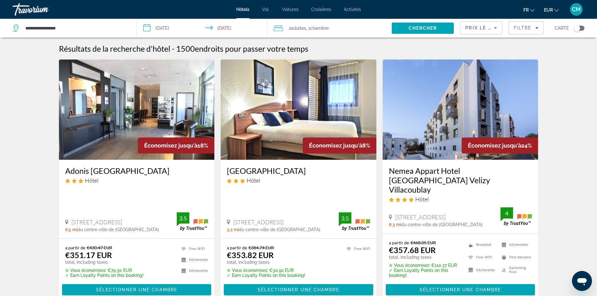
click at [459, 123] on img "Contenu principal" at bounding box center [460, 110] width 156 height 100
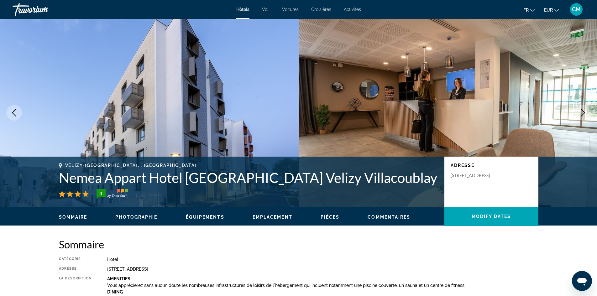
click at [233, 124] on img "Contenu principal" at bounding box center [149, 113] width 299 height 188
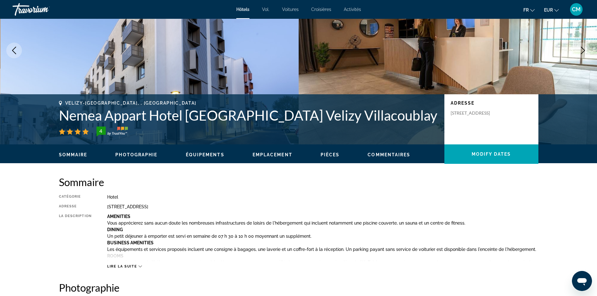
scroll to position [157, 0]
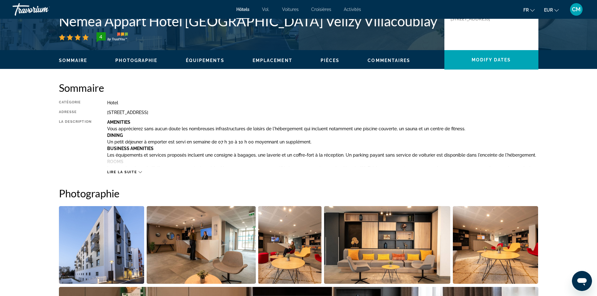
click at [117, 247] on img "Open full-screen image slider" at bounding box center [102, 245] width 86 height 78
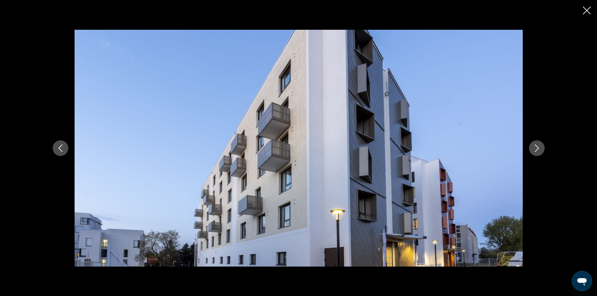
click at [534, 148] on icon "Next image" at bounding box center [537, 148] width 8 height 8
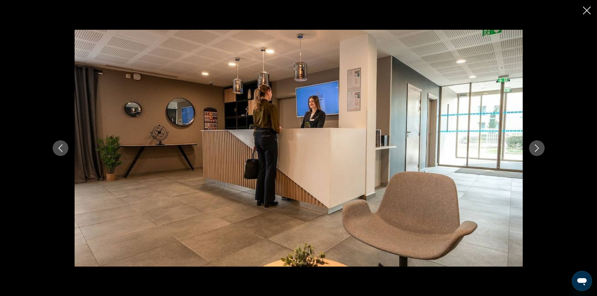
click at [534, 149] on icon "Next image" at bounding box center [537, 148] width 8 height 8
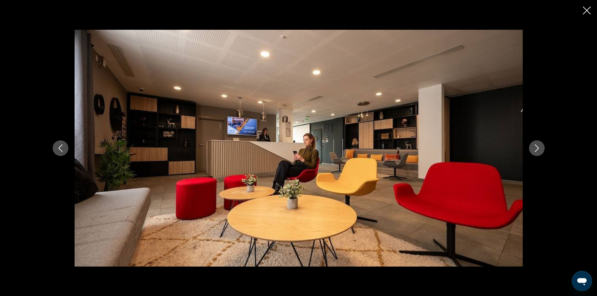
click at [534, 149] on icon "Next image" at bounding box center [537, 148] width 8 height 8
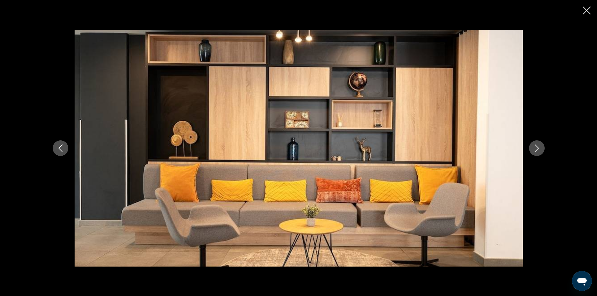
click at [534, 149] on icon "Next image" at bounding box center [537, 148] width 8 height 8
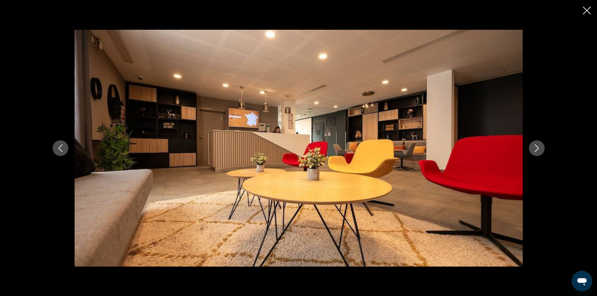
click at [534, 149] on icon "Next image" at bounding box center [537, 148] width 8 height 8
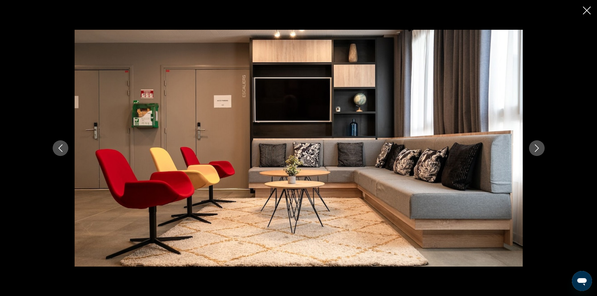
click at [534, 149] on icon "Next image" at bounding box center [537, 148] width 8 height 8
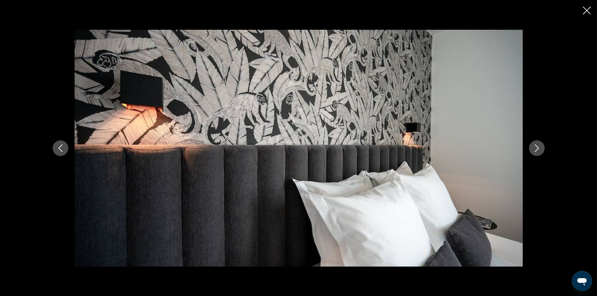
click at [534, 149] on icon "Next image" at bounding box center [537, 148] width 8 height 8
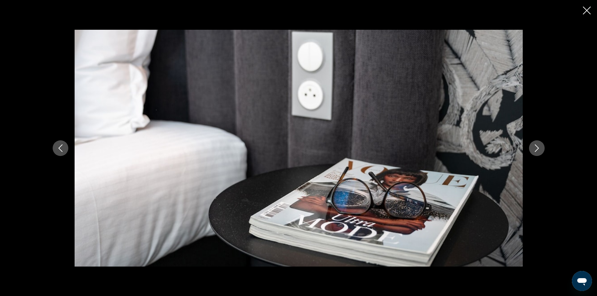
click at [534, 149] on icon "Next image" at bounding box center [537, 148] width 8 height 8
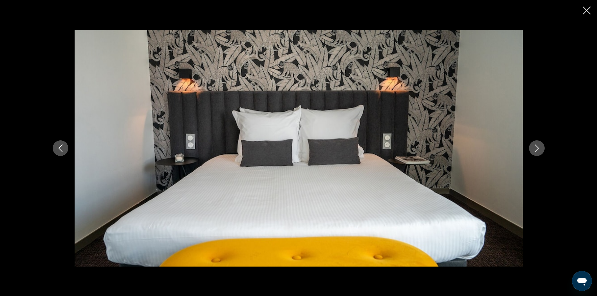
click at [534, 149] on icon "Next image" at bounding box center [537, 148] width 8 height 8
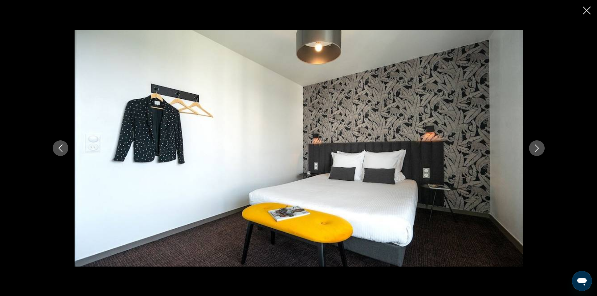
click at [534, 149] on icon "Next image" at bounding box center [537, 148] width 8 height 8
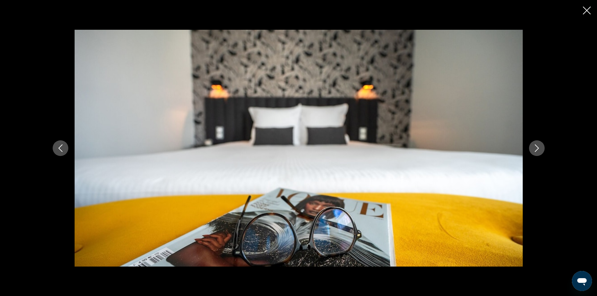
click at [534, 149] on icon "Next image" at bounding box center [537, 148] width 8 height 8
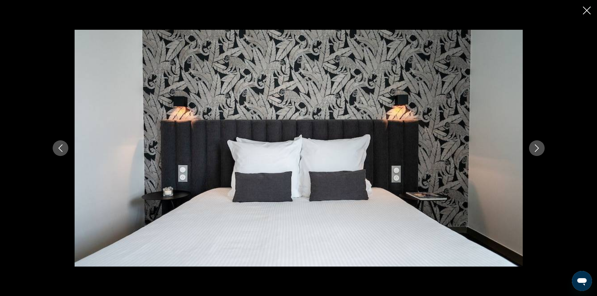
click at [534, 149] on icon "Next image" at bounding box center [537, 148] width 8 height 8
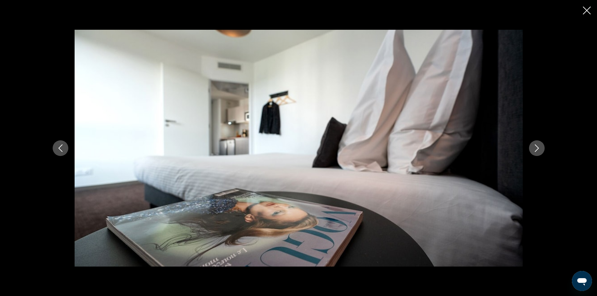
click at [534, 149] on icon "Next image" at bounding box center [537, 148] width 8 height 8
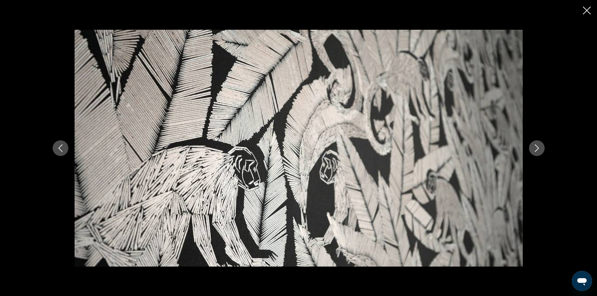
click at [534, 149] on icon "Next image" at bounding box center [537, 148] width 8 height 8
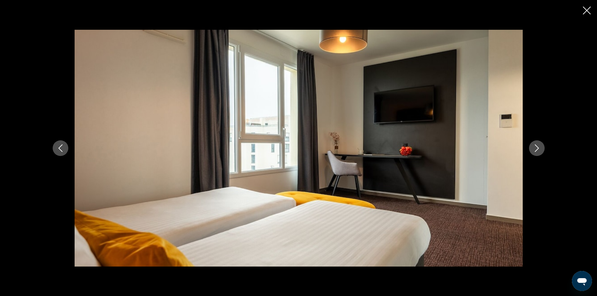
click at [534, 149] on icon "Next image" at bounding box center [537, 148] width 8 height 8
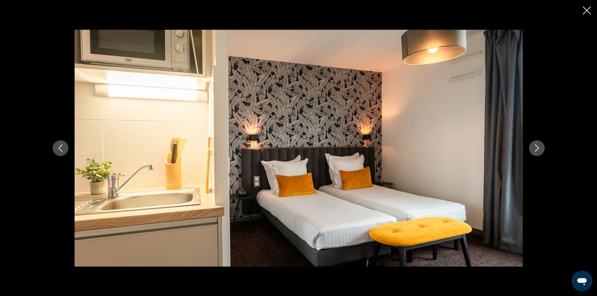
click at [534, 149] on icon "Next image" at bounding box center [537, 148] width 8 height 8
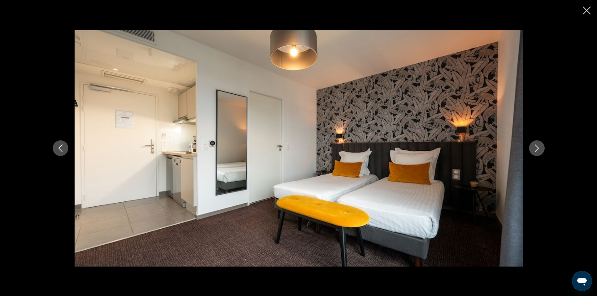
click at [534, 149] on icon "Next image" at bounding box center [537, 148] width 8 height 8
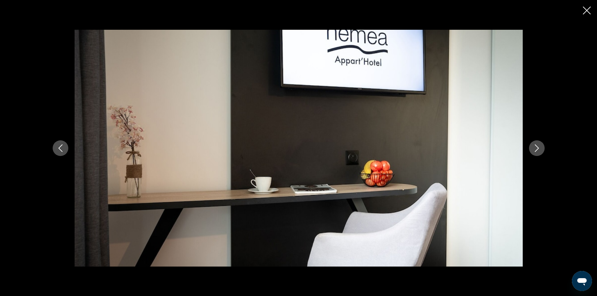
click at [534, 149] on icon "Next image" at bounding box center [537, 148] width 8 height 8
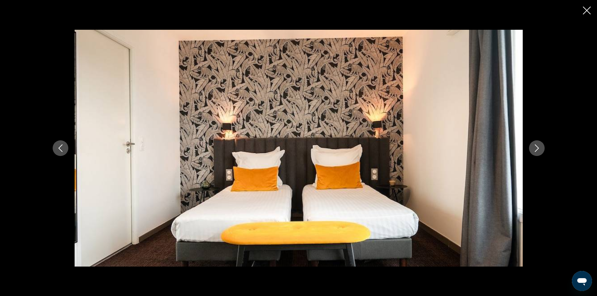
click at [534, 149] on icon "Next image" at bounding box center [537, 148] width 8 height 8
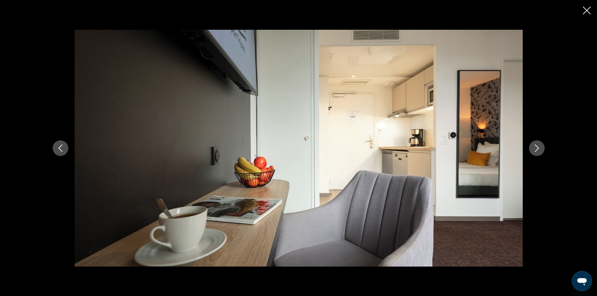
click at [534, 149] on icon "Next image" at bounding box center [537, 148] width 8 height 8
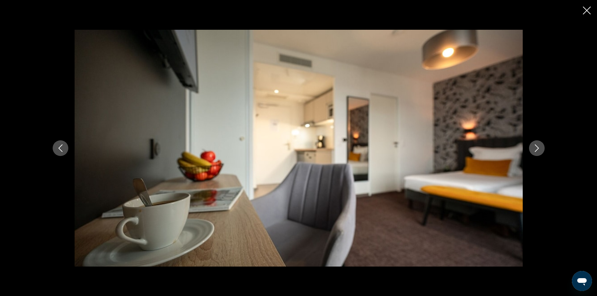
click at [534, 149] on icon "Next image" at bounding box center [537, 148] width 8 height 8
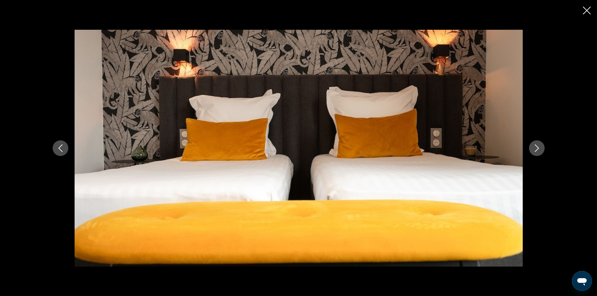
click at [583, 10] on icon "Close slideshow" at bounding box center [587, 11] width 8 height 8
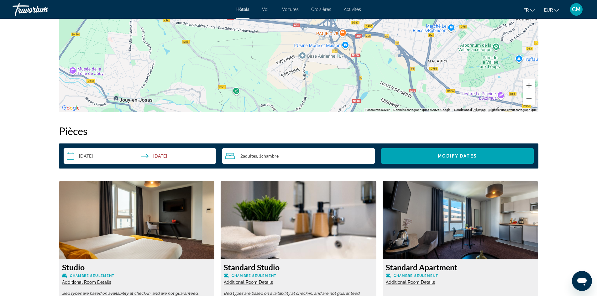
scroll to position [595, 0]
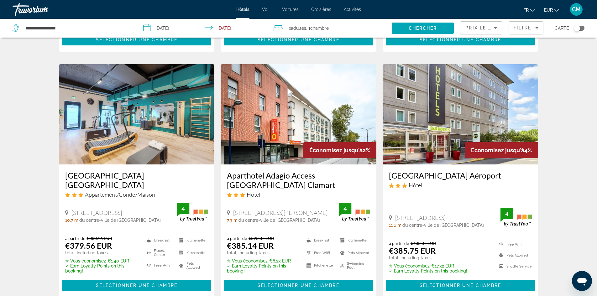
scroll to position [251, 0]
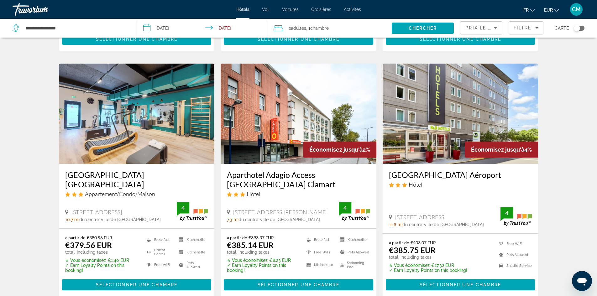
click at [159, 128] on img "Contenu principal" at bounding box center [137, 114] width 156 height 100
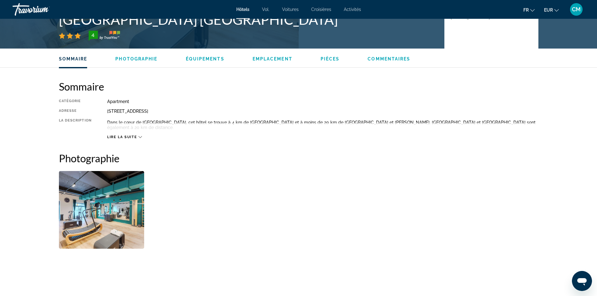
scroll to position [188, 0]
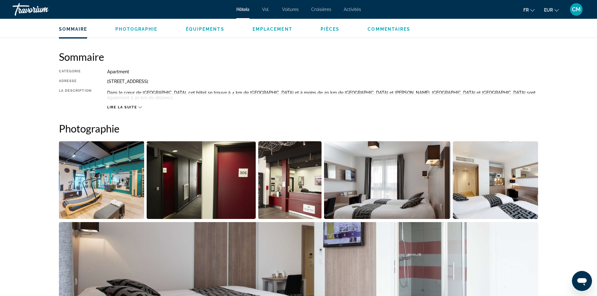
click at [99, 172] on img "Open full-screen image slider" at bounding box center [102, 180] width 86 height 78
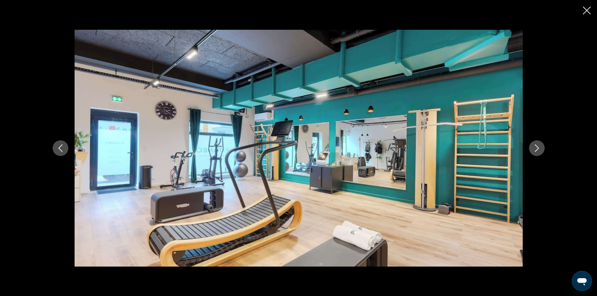
click at [536, 149] on icon "Next image" at bounding box center [537, 148] width 8 height 8
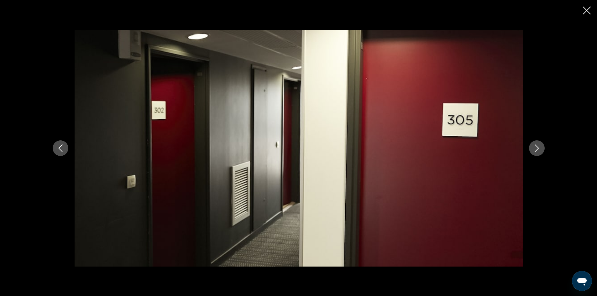
click at [536, 149] on icon "Next image" at bounding box center [537, 148] width 8 height 8
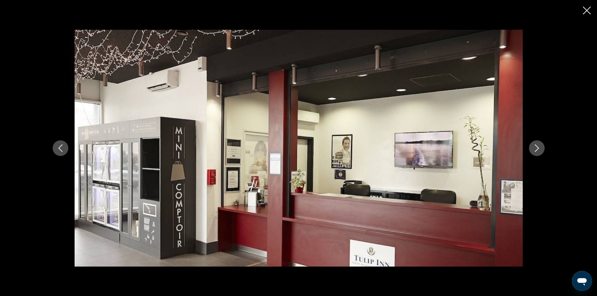
click at [536, 149] on icon "Next image" at bounding box center [537, 148] width 8 height 8
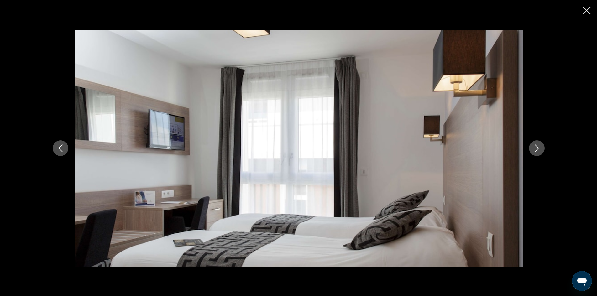
click at [536, 149] on icon "Next image" at bounding box center [537, 148] width 8 height 8
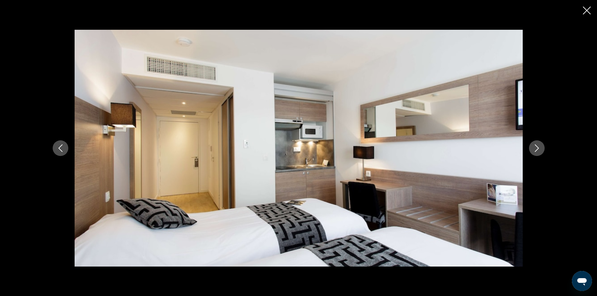
click at [536, 149] on icon "Next image" at bounding box center [537, 148] width 8 height 8
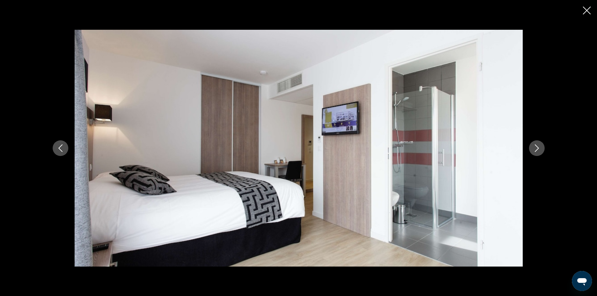
click at [536, 149] on icon "Next image" at bounding box center [537, 148] width 8 height 8
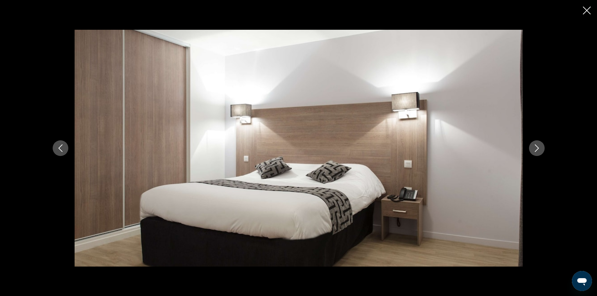
click at [536, 149] on icon "Next image" at bounding box center [537, 148] width 8 height 8
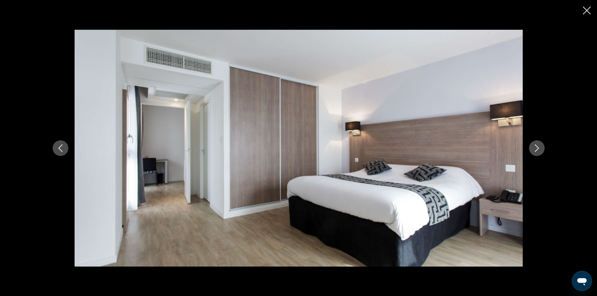
click at [536, 149] on icon "Next image" at bounding box center [537, 148] width 8 height 8
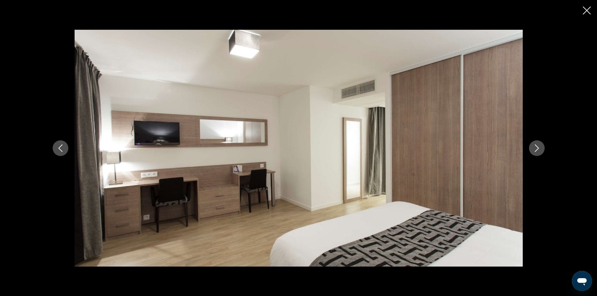
click at [536, 149] on icon "Next image" at bounding box center [537, 148] width 8 height 8
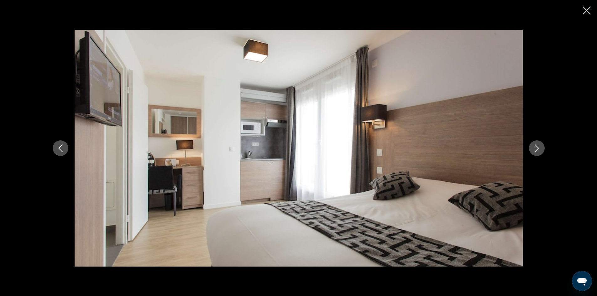
click at [536, 149] on icon "Next image" at bounding box center [537, 148] width 8 height 8
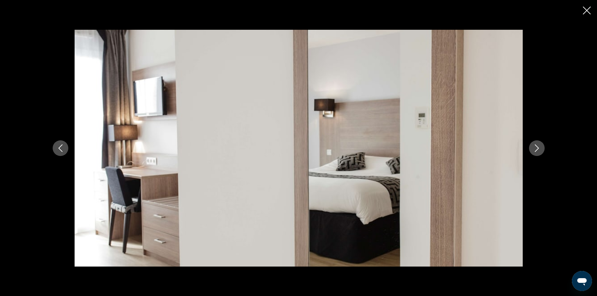
click at [535, 151] on icon "Next image" at bounding box center [537, 148] width 8 height 8
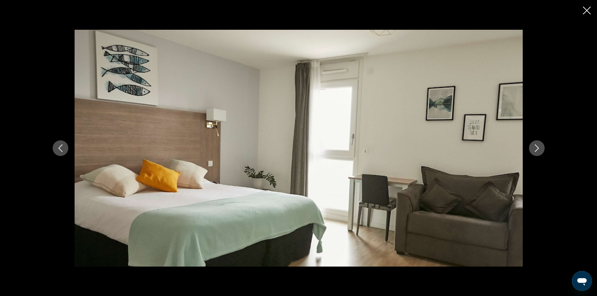
click at [535, 150] on icon "Next image" at bounding box center [537, 148] width 8 height 8
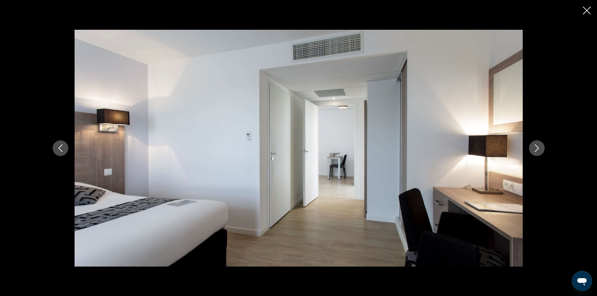
click at [583, 10] on icon "Close slideshow" at bounding box center [587, 11] width 8 height 8
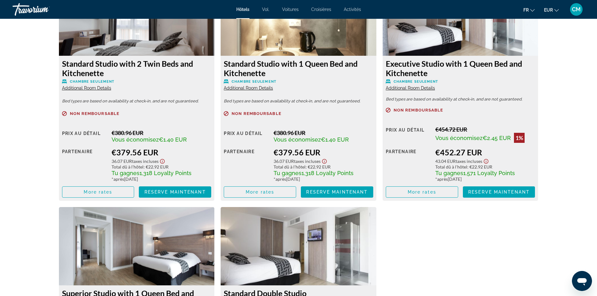
scroll to position [783, 0]
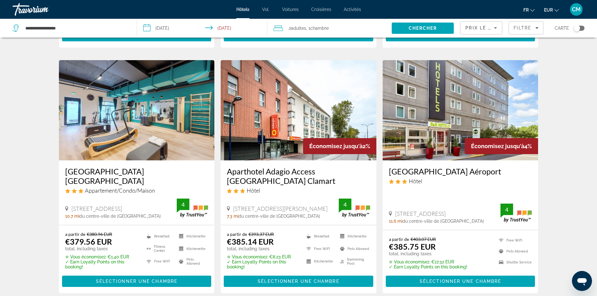
scroll to position [282, 0]
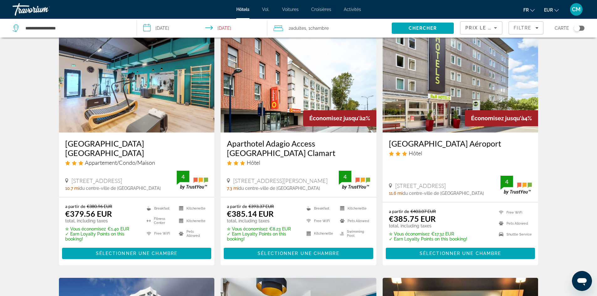
click at [266, 102] on img "Contenu principal" at bounding box center [299, 82] width 156 height 100
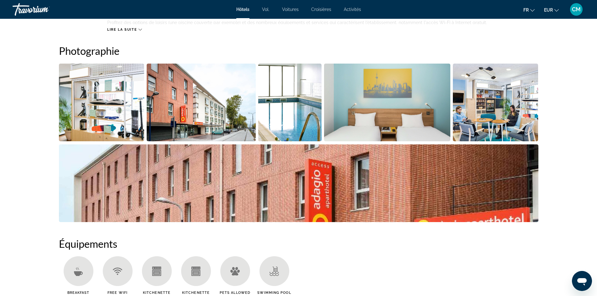
scroll to position [313, 0]
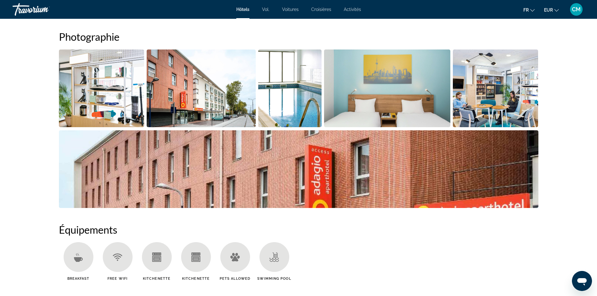
click at [93, 107] on img "Open full-screen image slider" at bounding box center [102, 88] width 86 height 78
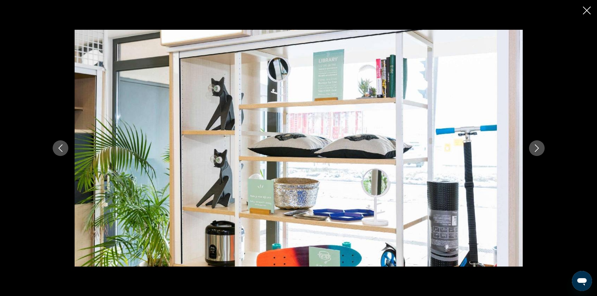
click at [536, 148] on icon "Next image" at bounding box center [537, 148] width 8 height 8
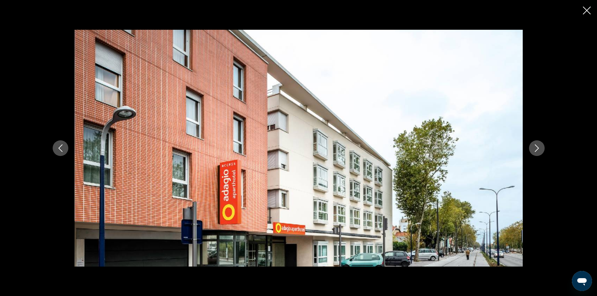
click at [536, 148] on icon "Next image" at bounding box center [537, 148] width 8 height 8
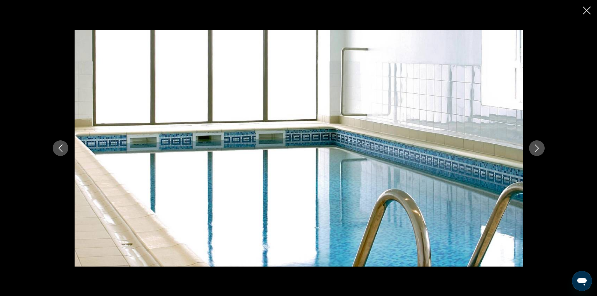
click at [536, 148] on icon "Next image" at bounding box center [537, 148] width 8 height 8
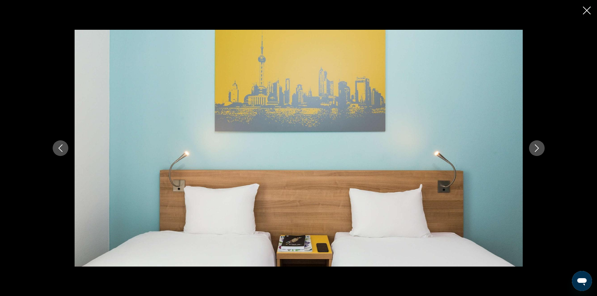
click at [536, 148] on icon "Next image" at bounding box center [537, 148] width 8 height 8
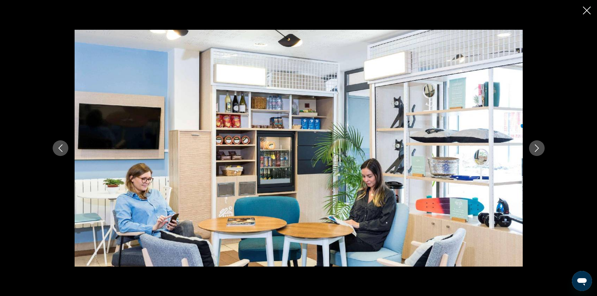
click at [536, 148] on icon "Next image" at bounding box center [537, 148] width 8 height 8
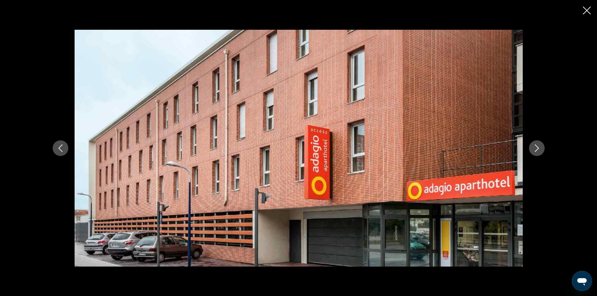
click at [536, 148] on icon "Next image" at bounding box center [537, 148] width 8 height 8
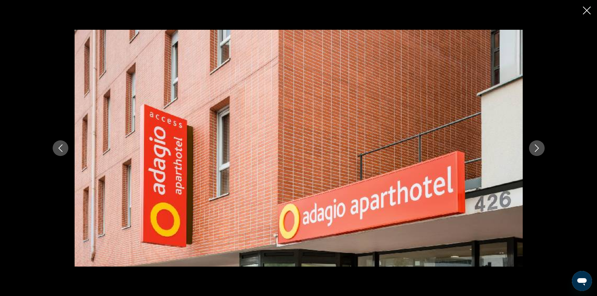
click at [536, 148] on icon "Next image" at bounding box center [537, 148] width 8 height 8
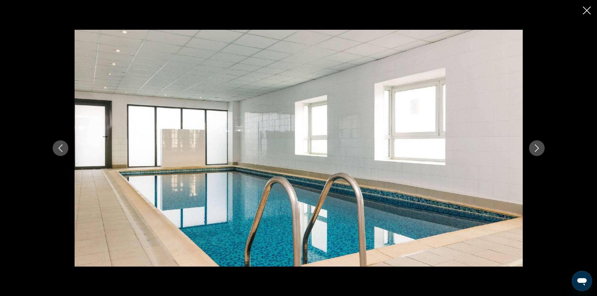
click at [536, 148] on icon "Next image" at bounding box center [537, 148] width 8 height 8
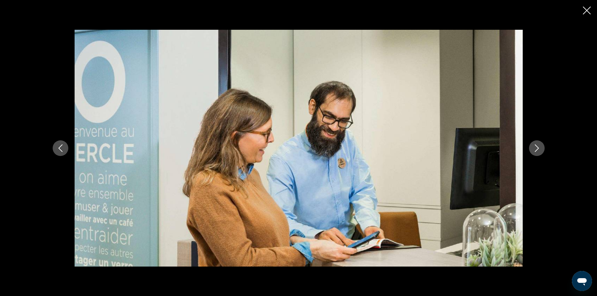
click at [536, 148] on icon "Next image" at bounding box center [537, 148] width 8 height 8
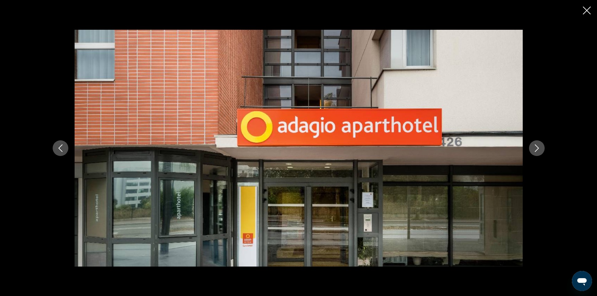
click at [536, 148] on icon "Next image" at bounding box center [537, 148] width 8 height 8
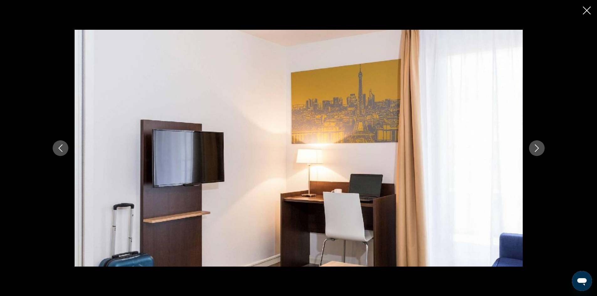
click at [536, 148] on icon "Next image" at bounding box center [537, 148] width 8 height 8
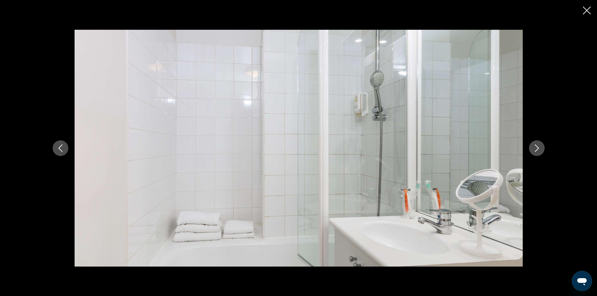
click at [536, 148] on icon "Next image" at bounding box center [537, 148] width 8 height 8
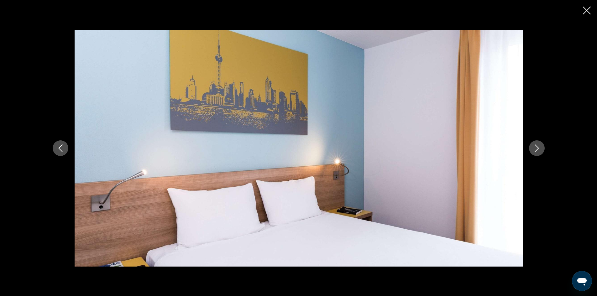
click at [536, 148] on icon "Next image" at bounding box center [537, 148] width 8 height 8
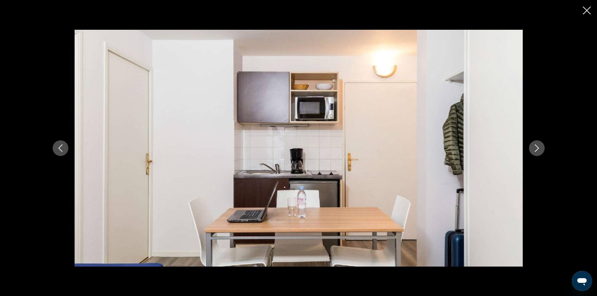
click at [536, 148] on icon "Next image" at bounding box center [537, 148] width 8 height 8
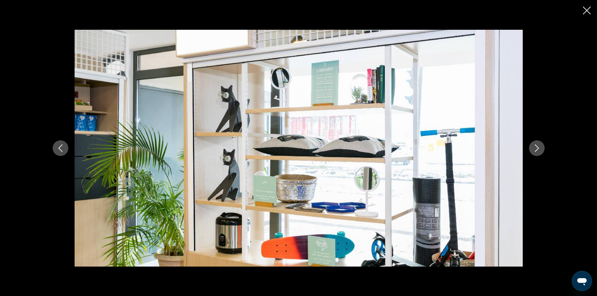
click at [587, 9] on icon "Close slideshow" at bounding box center [587, 11] width 8 height 8
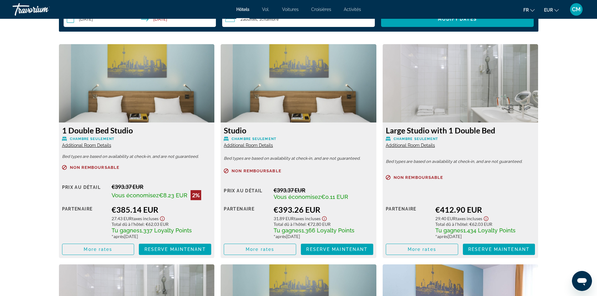
scroll to position [846, 0]
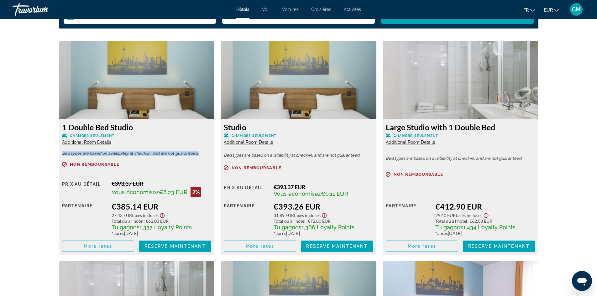
drag, startPoint x: 200, startPoint y: 152, endPoint x: 68, endPoint y: 150, distance: 132.8
click at [60, 152] on div "1 Double Bed Studio Chambre seulement Additional Room Details Bed types are bas…" at bounding box center [137, 187] width 156 height 136
copy p "Bed types are based on availability at check-in, and are not guaranteed."
click at [184, 128] on h3 "1 Double Bed Studio" at bounding box center [136, 126] width 149 height 9
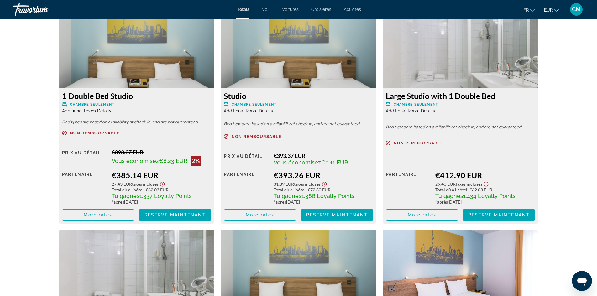
click at [242, 111] on span "Additional Room Details" at bounding box center [248, 110] width 49 height 5
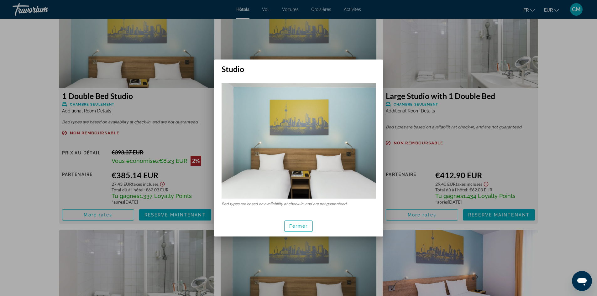
scroll to position [0, 0]
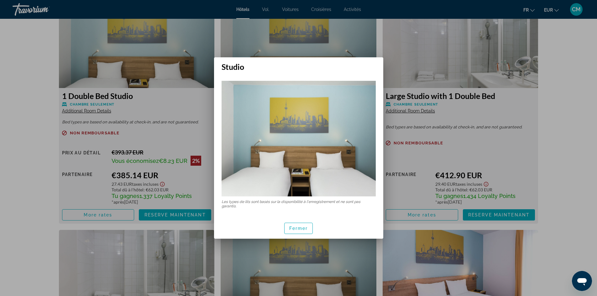
click at [360, 38] on div at bounding box center [298, 148] width 597 height 296
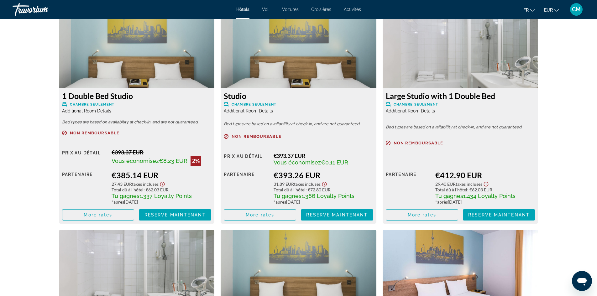
scroll to position [877, 0]
click at [417, 111] on span "Additional Room Details" at bounding box center [410, 110] width 49 height 5
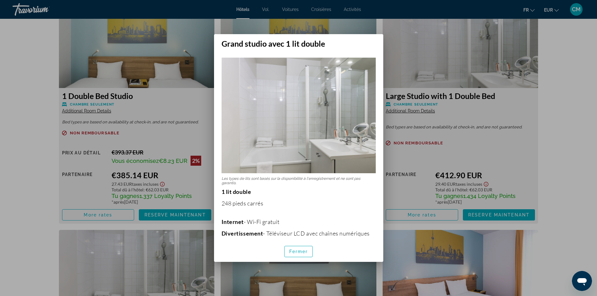
click at [558, 117] on div at bounding box center [298, 148] width 597 height 296
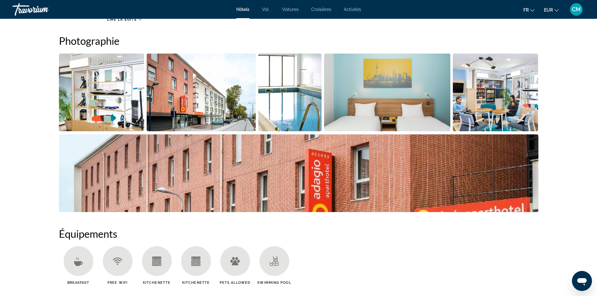
scroll to position [282, 0]
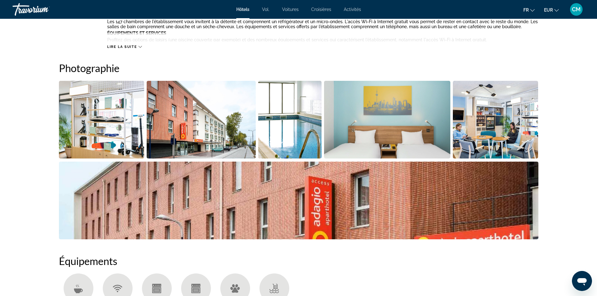
click at [88, 130] on img "Open full-screen image slider" at bounding box center [102, 120] width 86 height 78
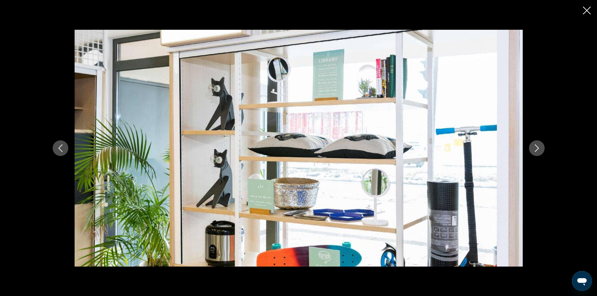
click at [540, 148] on icon "Next image" at bounding box center [537, 148] width 8 height 8
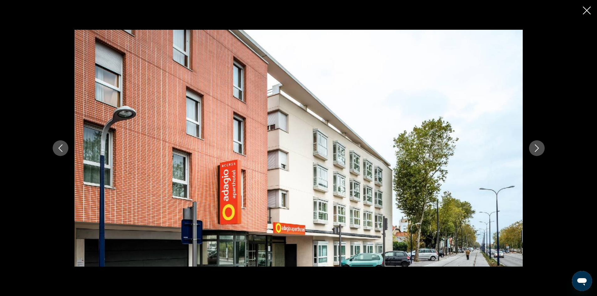
click at [538, 149] on icon "Next image" at bounding box center [537, 148] width 8 height 8
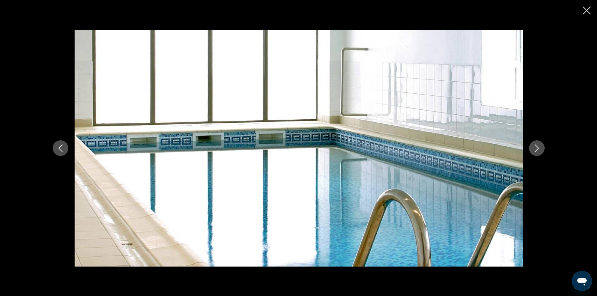
click at [538, 149] on icon "Next image" at bounding box center [537, 148] width 8 height 8
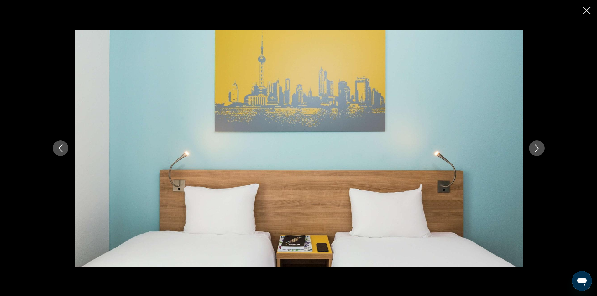
click at [538, 149] on icon "Next image" at bounding box center [537, 148] width 8 height 8
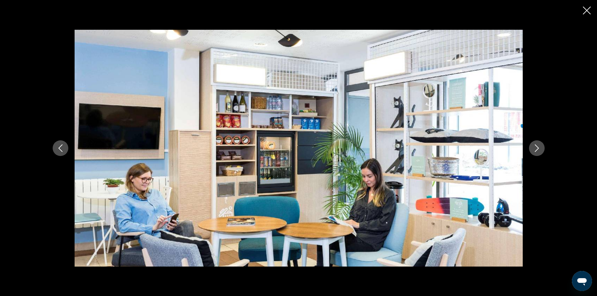
click at [538, 149] on icon "Next image" at bounding box center [537, 148] width 8 height 8
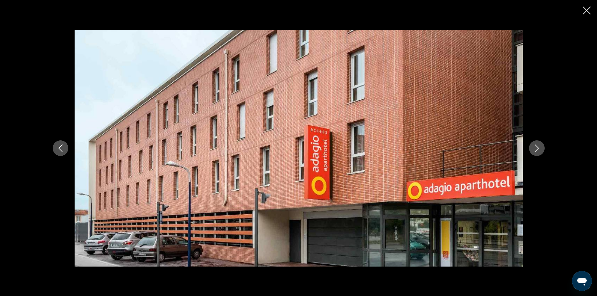
click at [538, 149] on icon "Next image" at bounding box center [537, 148] width 8 height 8
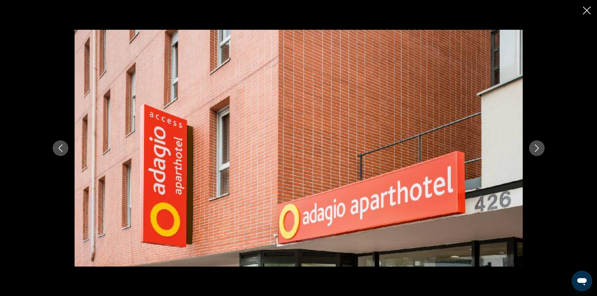
click at [538, 149] on icon "Next image" at bounding box center [537, 148] width 8 height 8
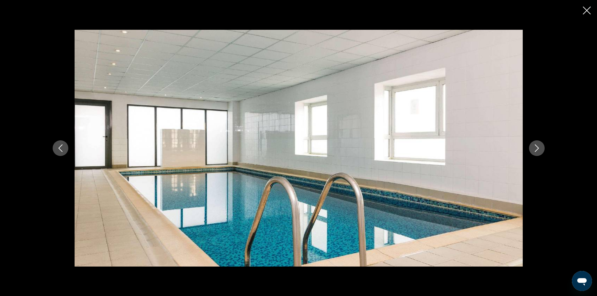
click at [537, 147] on icon "Next image" at bounding box center [537, 148] width 8 height 8
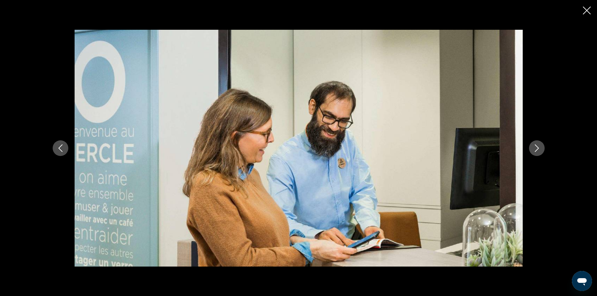
click at [537, 147] on icon "Next image" at bounding box center [537, 148] width 8 height 8
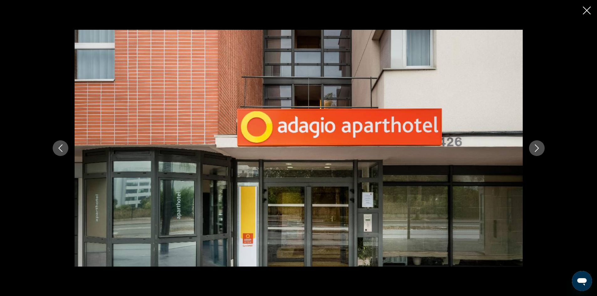
click at [536, 149] on icon "Next image" at bounding box center [537, 148] width 8 height 8
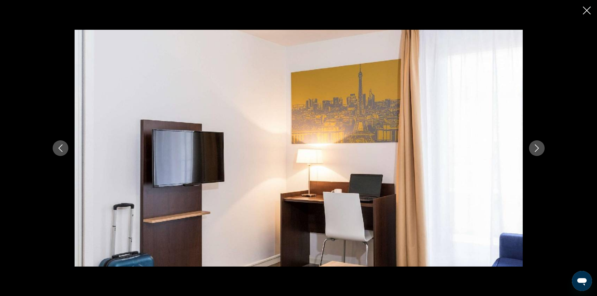
click at [540, 148] on icon "Next image" at bounding box center [537, 148] width 8 height 8
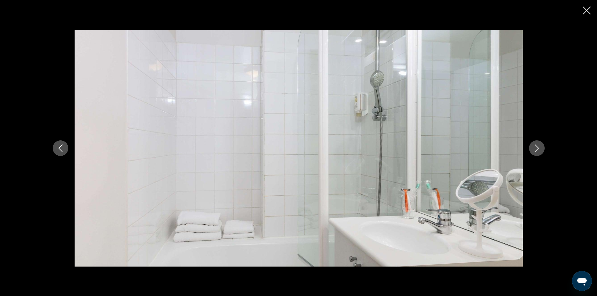
click at [539, 149] on icon "Next image" at bounding box center [537, 148] width 8 height 8
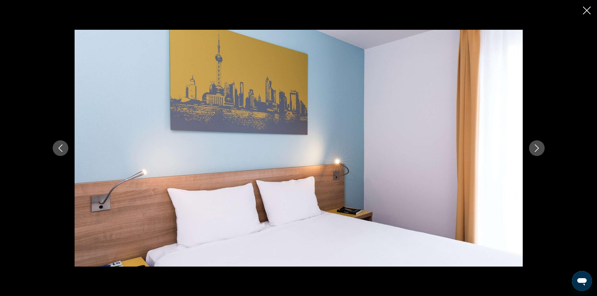
click at [537, 149] on icon "Next image" at bounding box center [537, 148] width 8 height 8
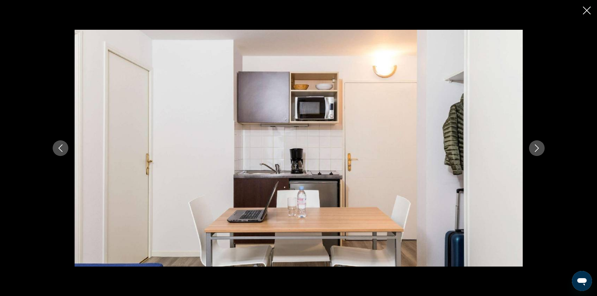
click at [538, 148] on icon "Next image" at bounding box center [537, 148] width 8 height 8
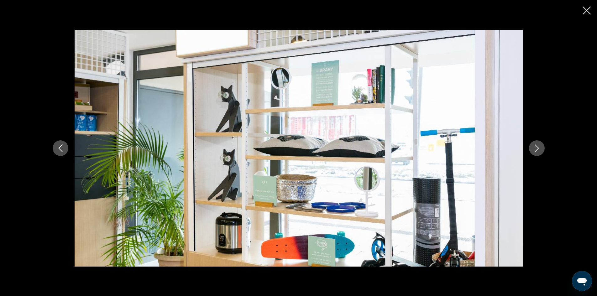
click at [61, 147] on icon "Previous image" at bounding box center [61, 148] width 8 height 8
